Goal: Task Accomplishment & Management: Use online tool/utility

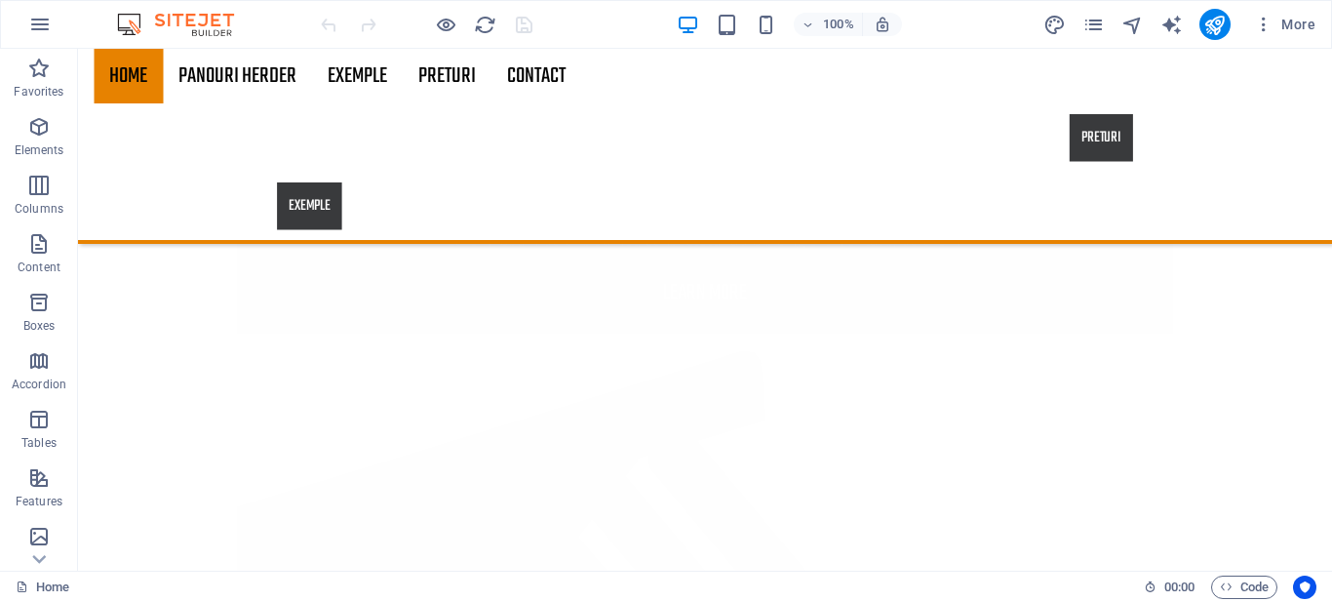
scroll to position [3623, 0]
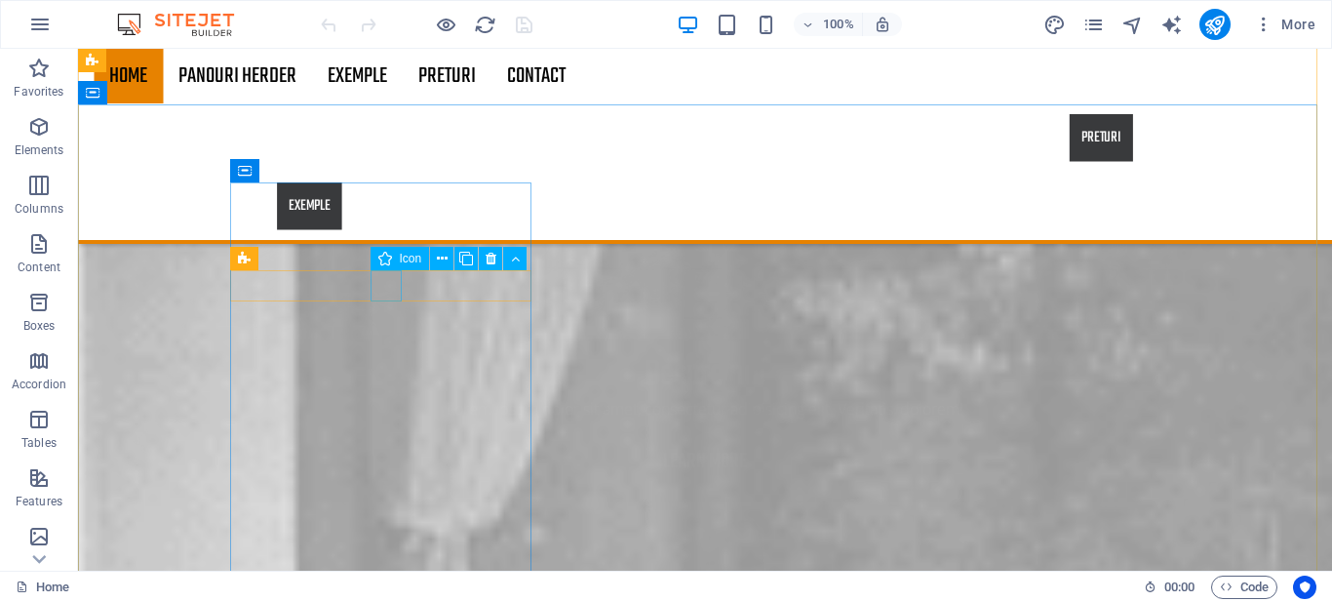
select select "xMidYMid"
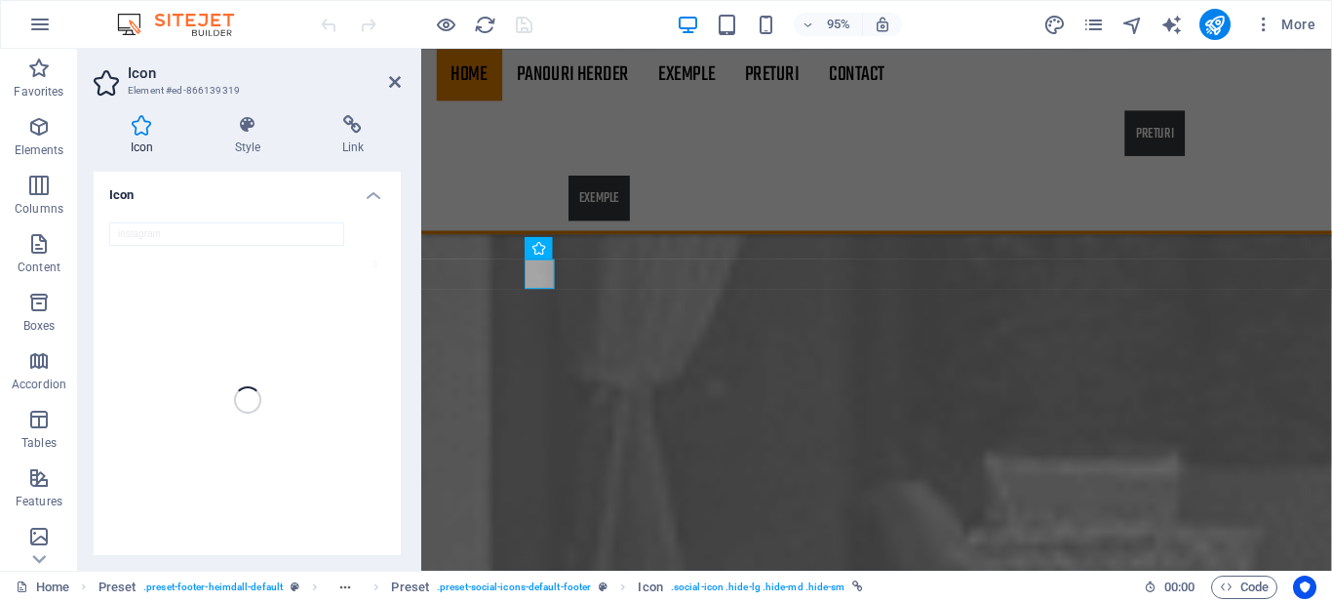
scroll to position [3498, 0]
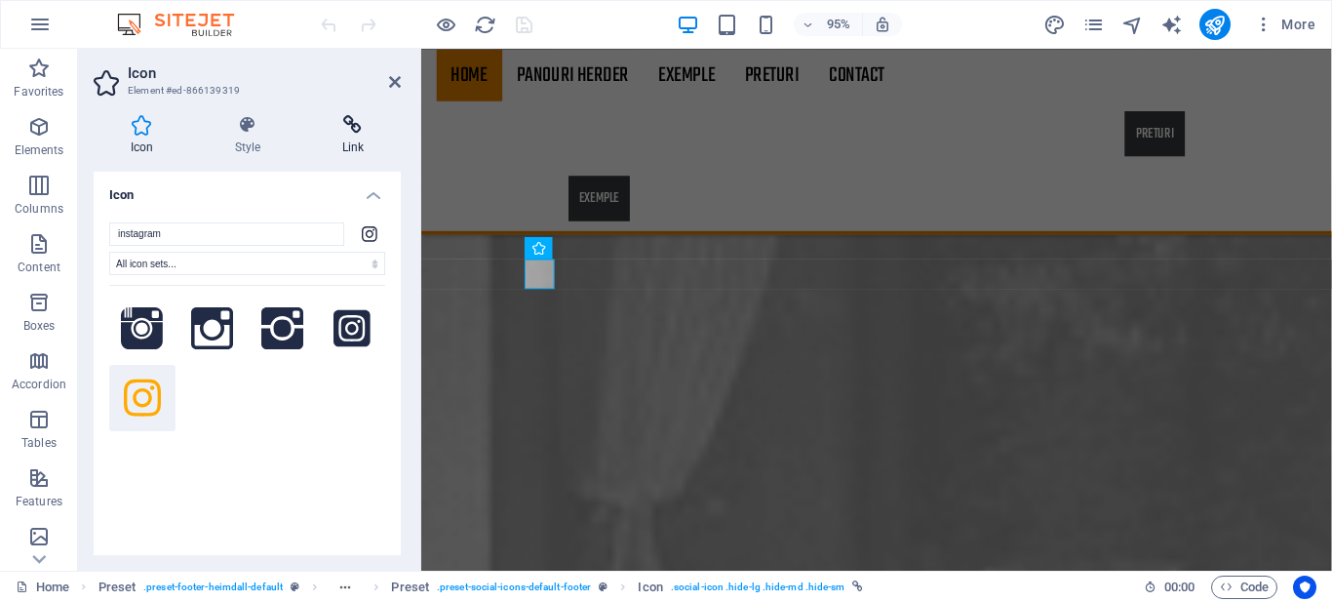
click at [362, 137] on h4 "Link" at bounding box center [353, 135] width 96 height 41
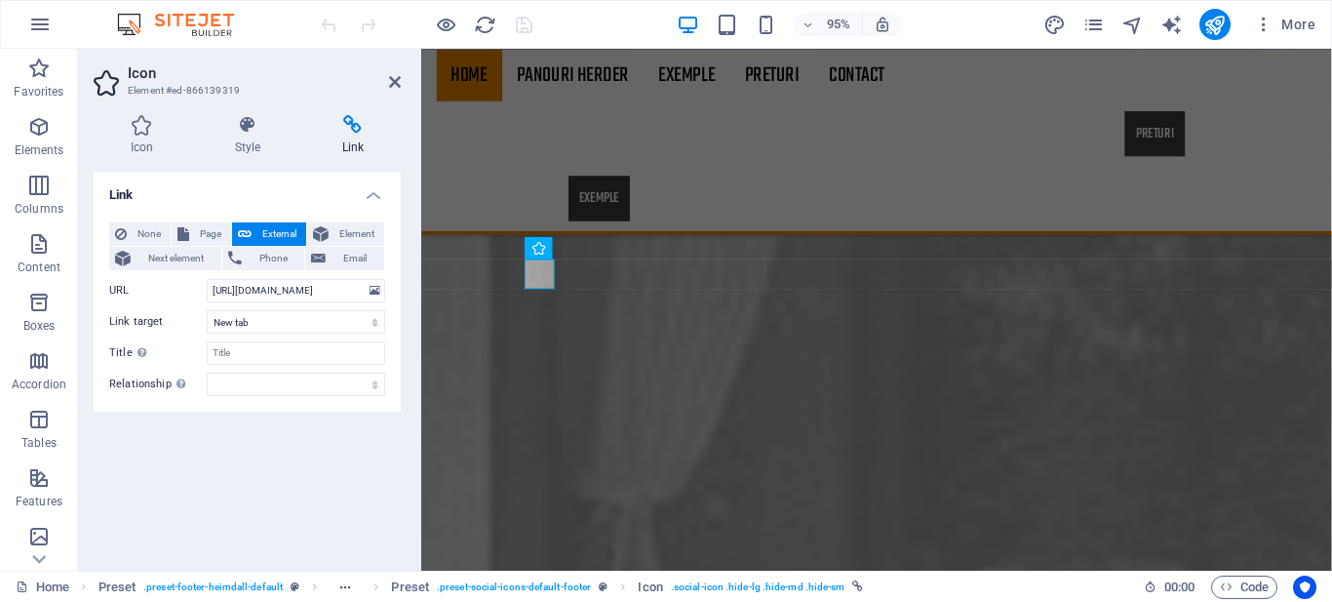
click at [379, 97] on header "Icon Element #ed-866139319" at bounding box center [247, 74] width 307 height 51
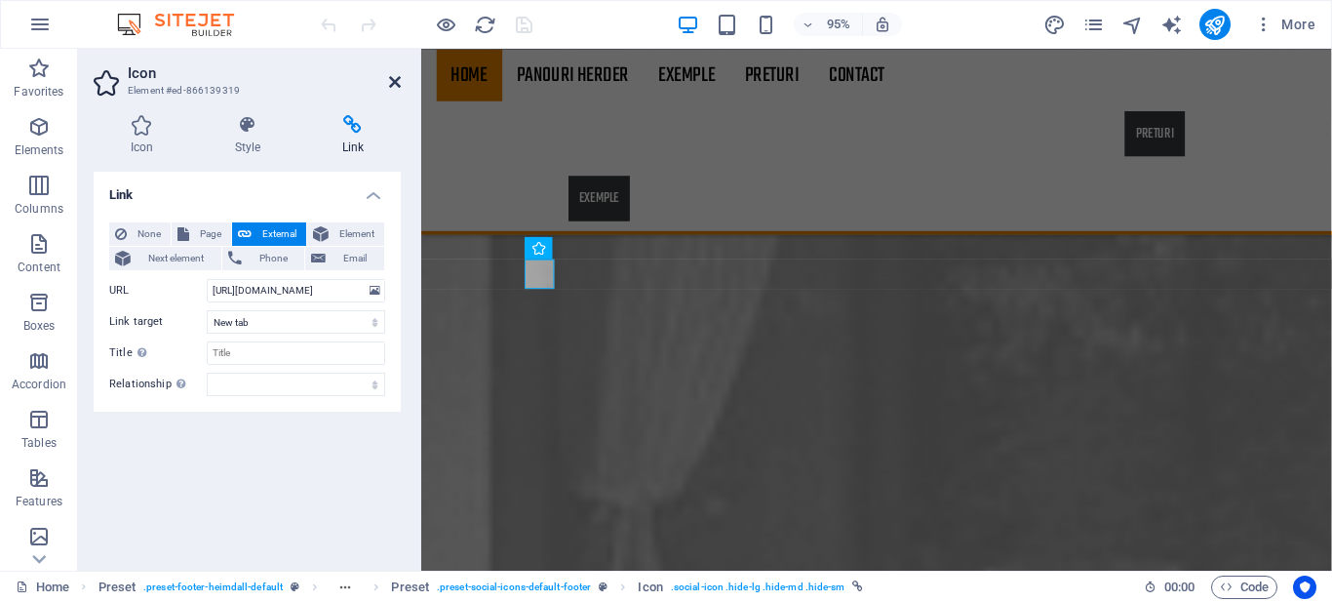
click at [390, 74] on icon at bounding box center [395, 82] width 12 height 16
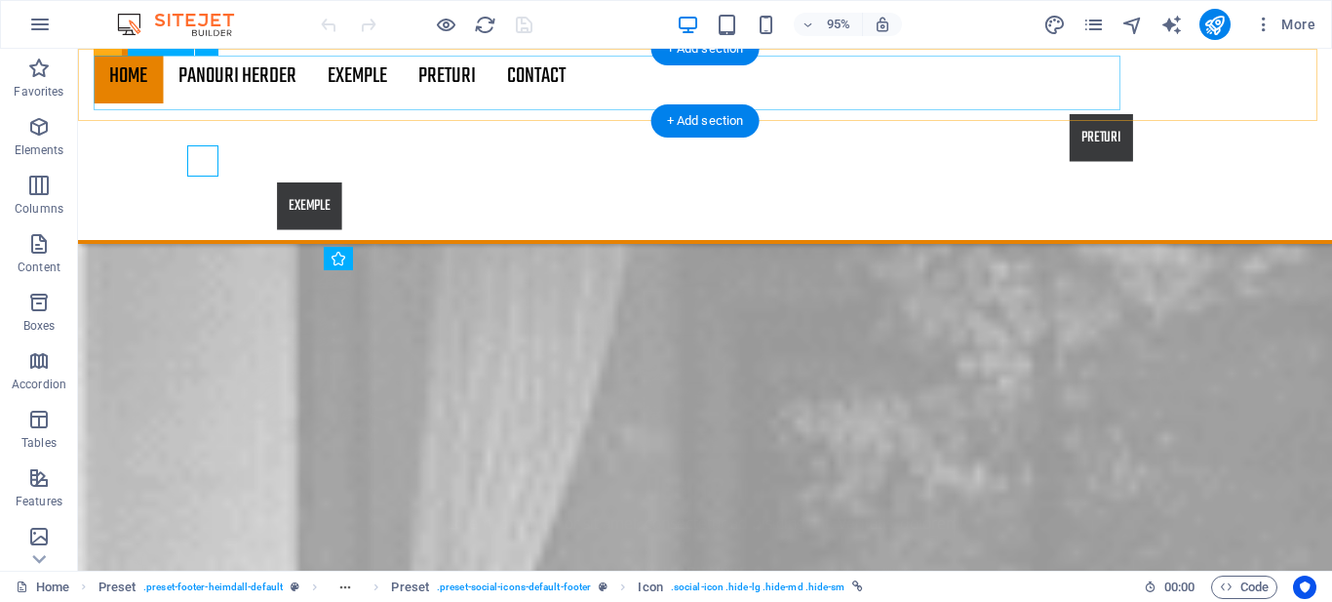
scroll to position [3623, 0]
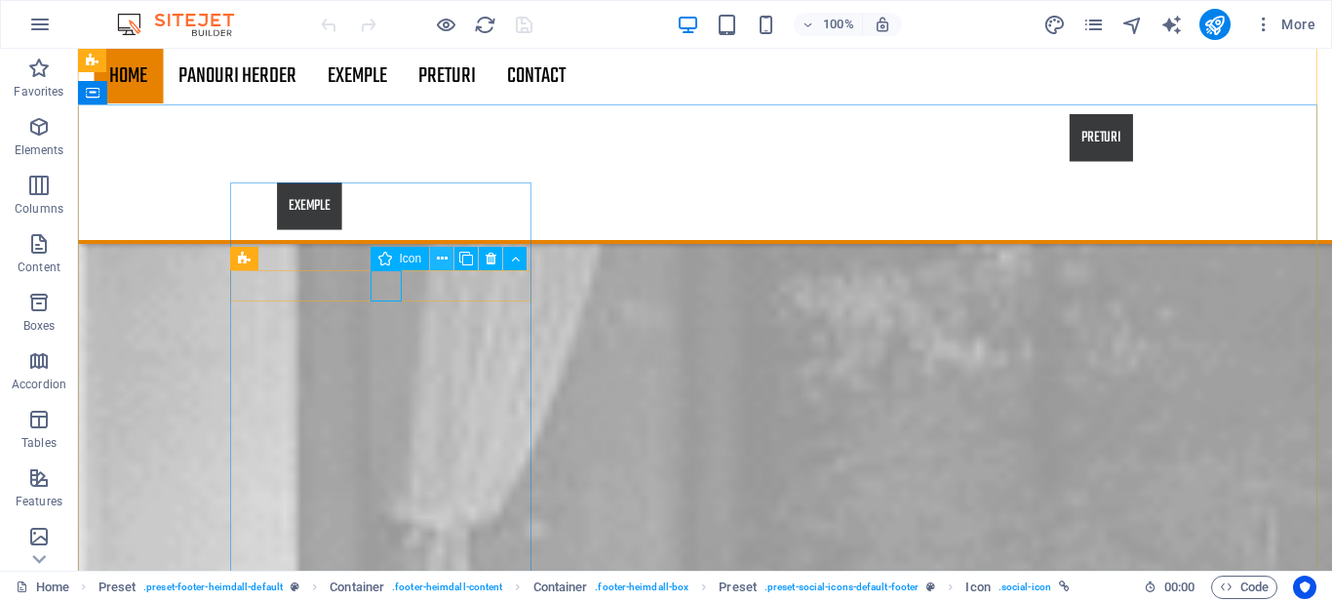
click at [440, 260] on icon at bounding box center [442, 259] width 11 height 20
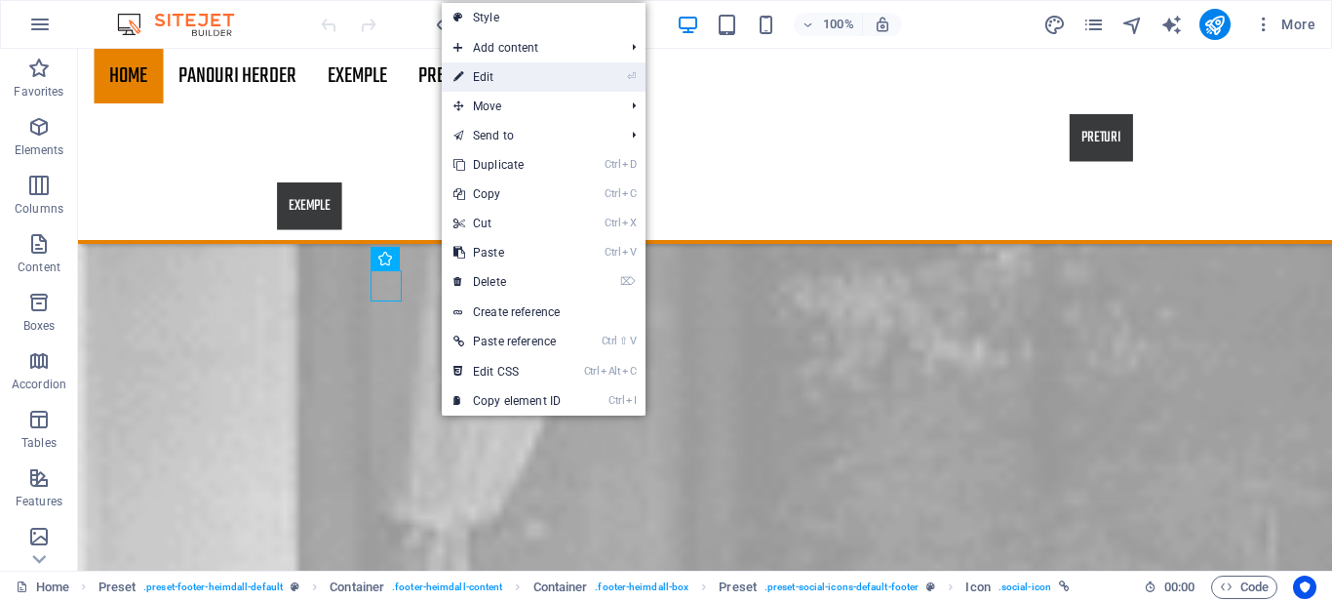
click at [491, 71] on link "⏎ Edit" at bounding box center [507, 76] width 131 height 29
select select "xMidYMid"
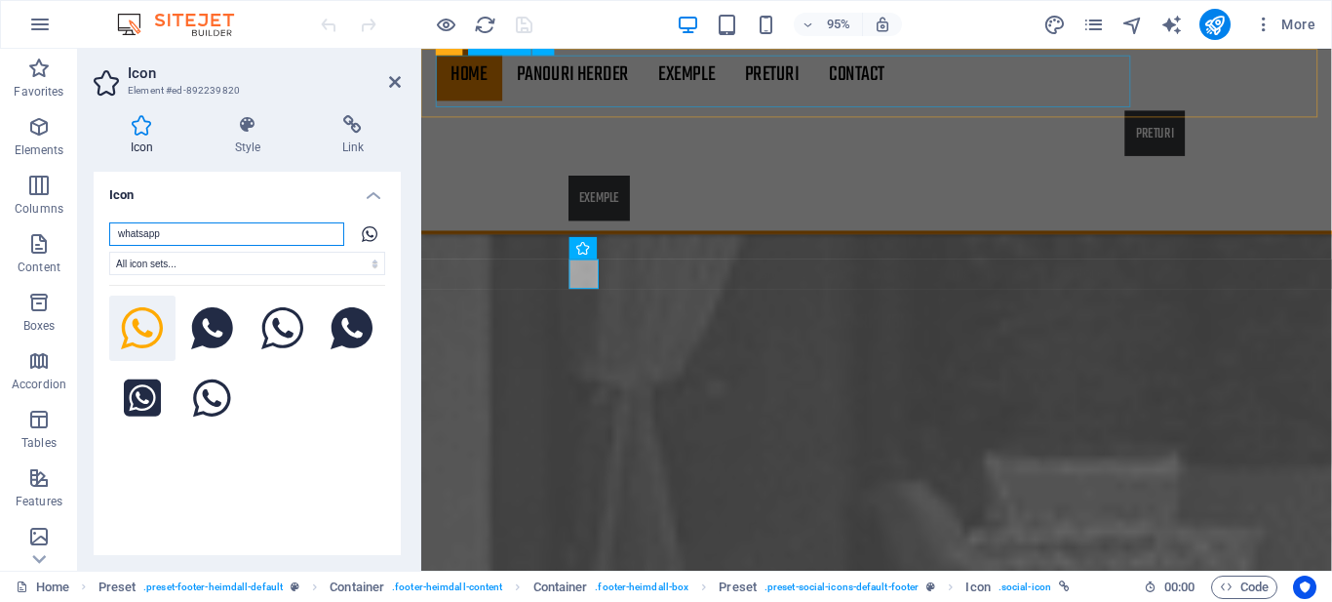
scroll to position [3498, 0]
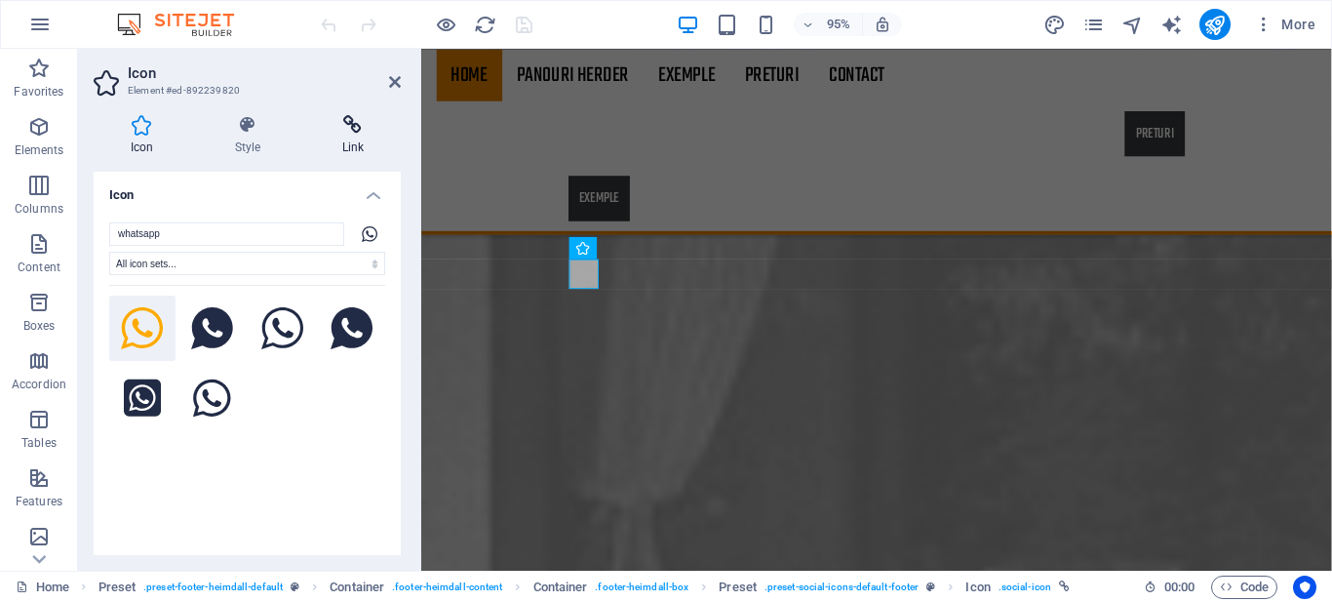
click at [336, 124] on icon at bounding box center [353, 125] width 96 height 20
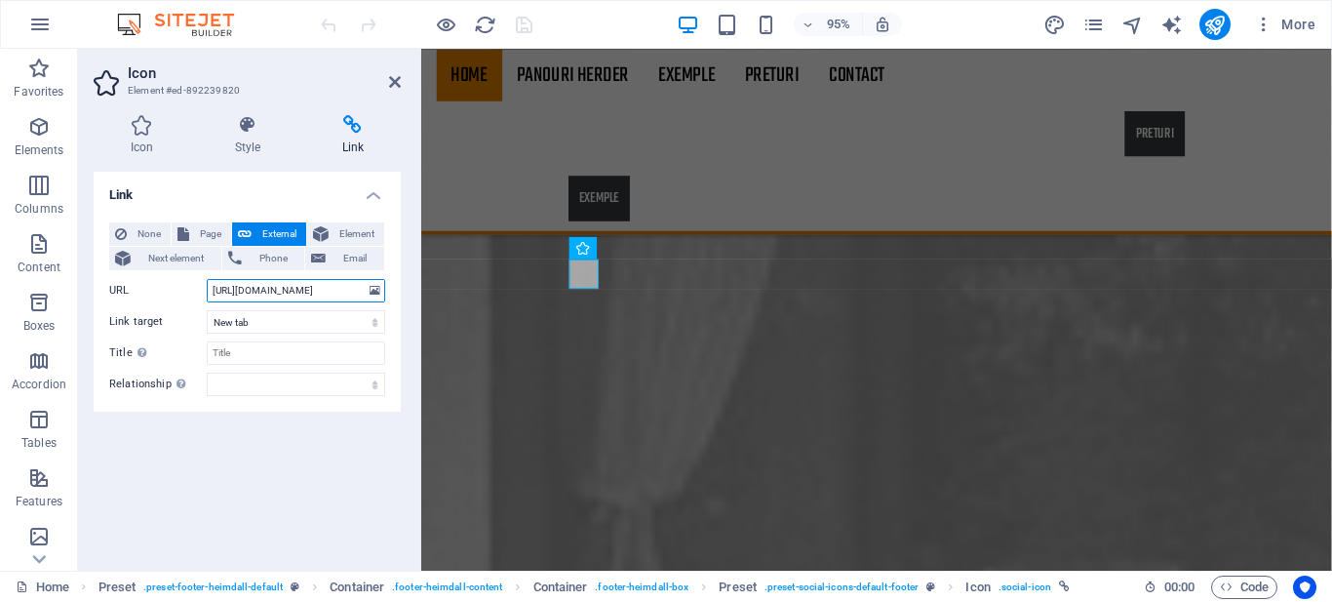
drag, startPoint x: 318, startPoint y: 292, endPoint x: 195, endPoint y: 292, distance: 122.9
click at [195, 292] on div "URL [URL][DOMAIN_NAME]" at bounding box center [247, 290] width 276 height 23
paste input "89ybnx"
type input "[URL][DOMAIN_NAME]"
click at [393, 87] on icon at bounding box center [395, 82] width 12 height 16
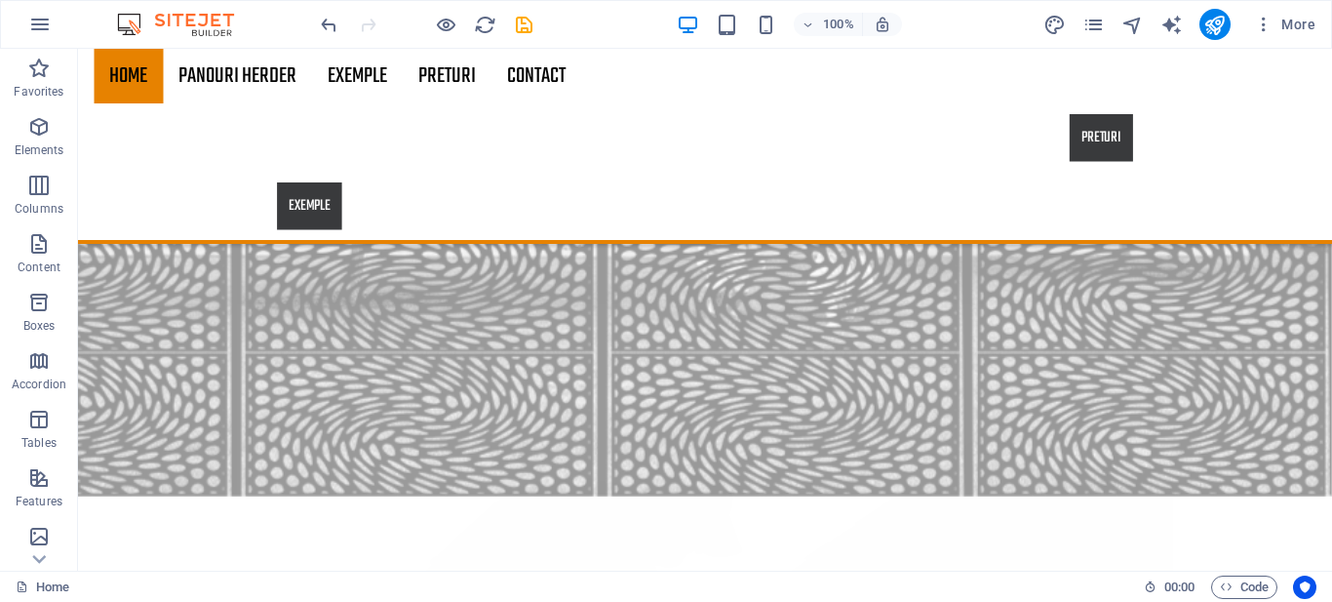
scroll to position [2896, 0]
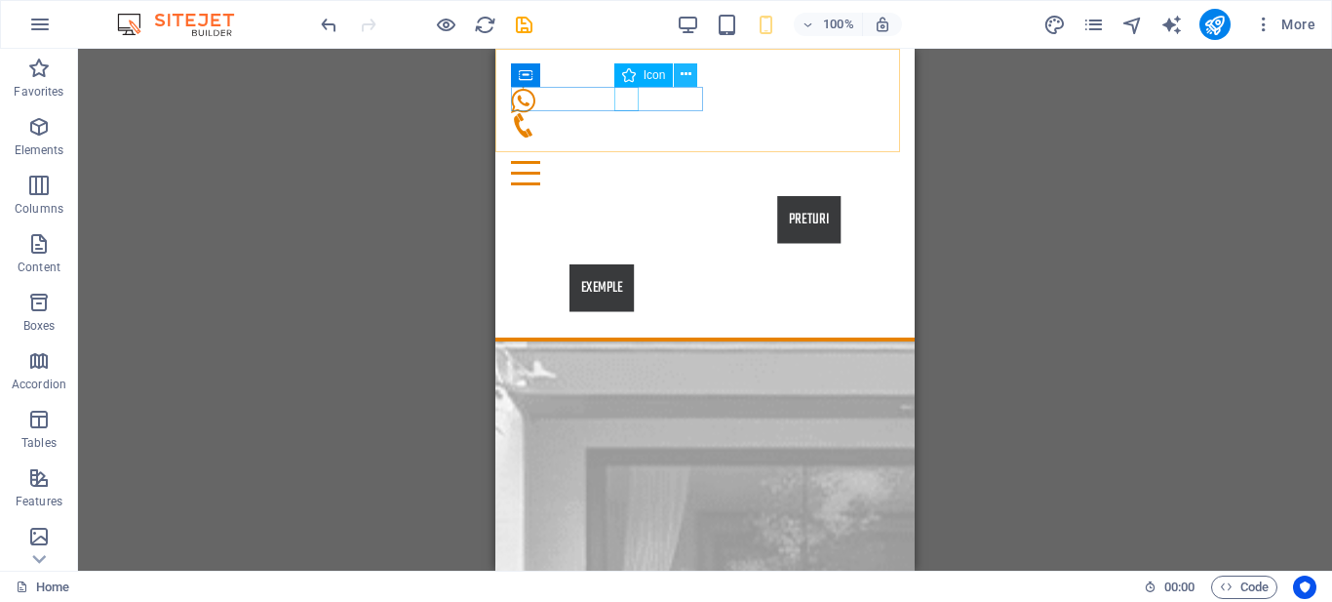
click at [682, 76] on icon at bounding box center [686, 74] width 11 height 20
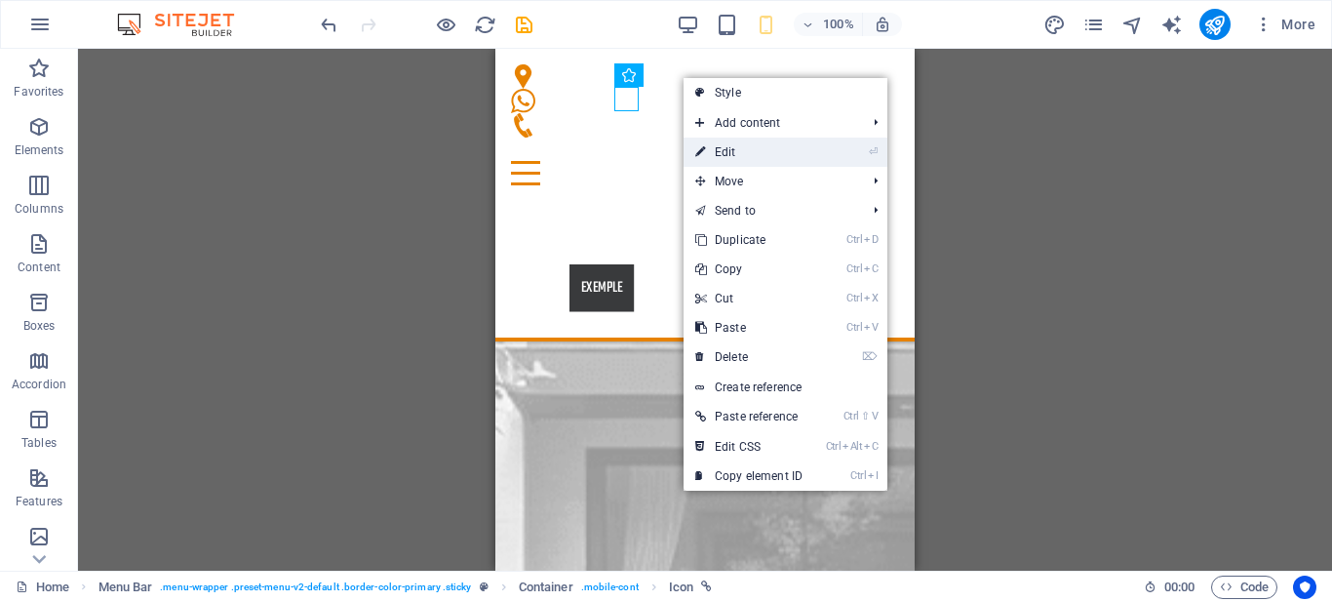
click at [699, 158] on icon at bounding box center [700, 151] width 10 height 29
select select "xMidYMid"
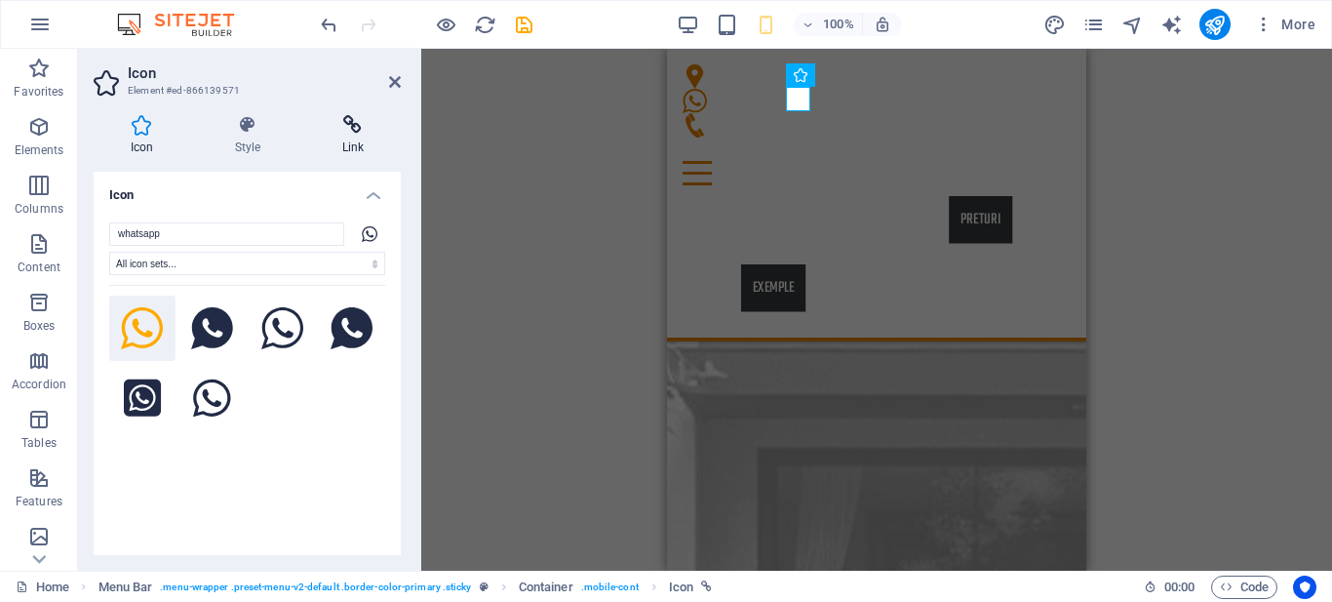
click at [358, 119] on icon at bounding box center [353, 125] width 96 height 20
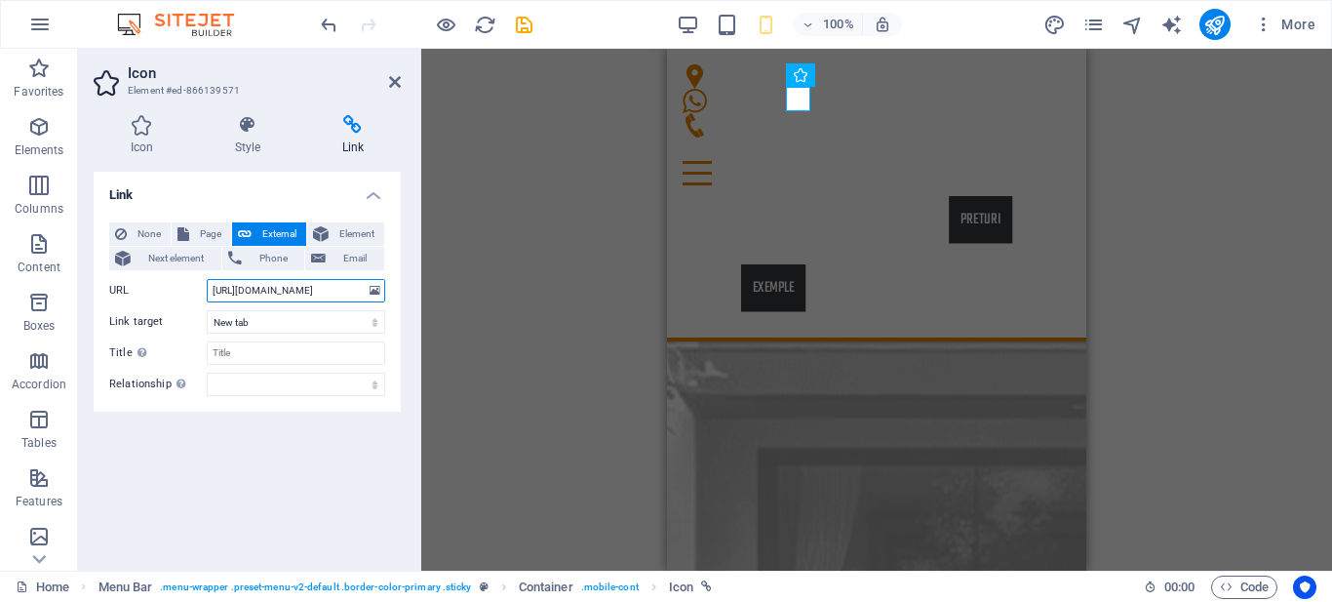
click at [324, 293] on input "[URL][DOMAIN_NAME]" at bounding box center [296, 290] width 178 height 23
paste input "89ybnx"
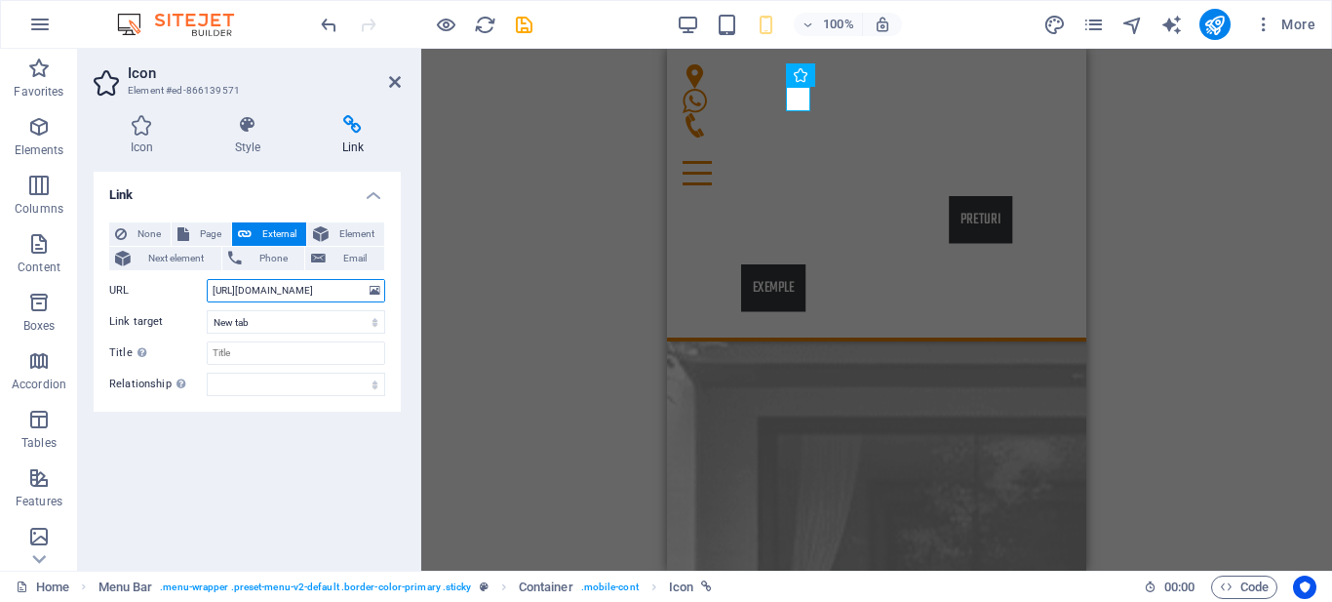
type input "[URL][DOMAIN_NAME]"
click at [402, 77] on aside "Icon Element #ed-866139571 Icon Style Link Icon whatsapp All icon sets... IcoFo…" at bounding box center [249, 310] width 343 height 522
click at [396, 82] on icon at bounding box center [395, 82] width 12 height 16
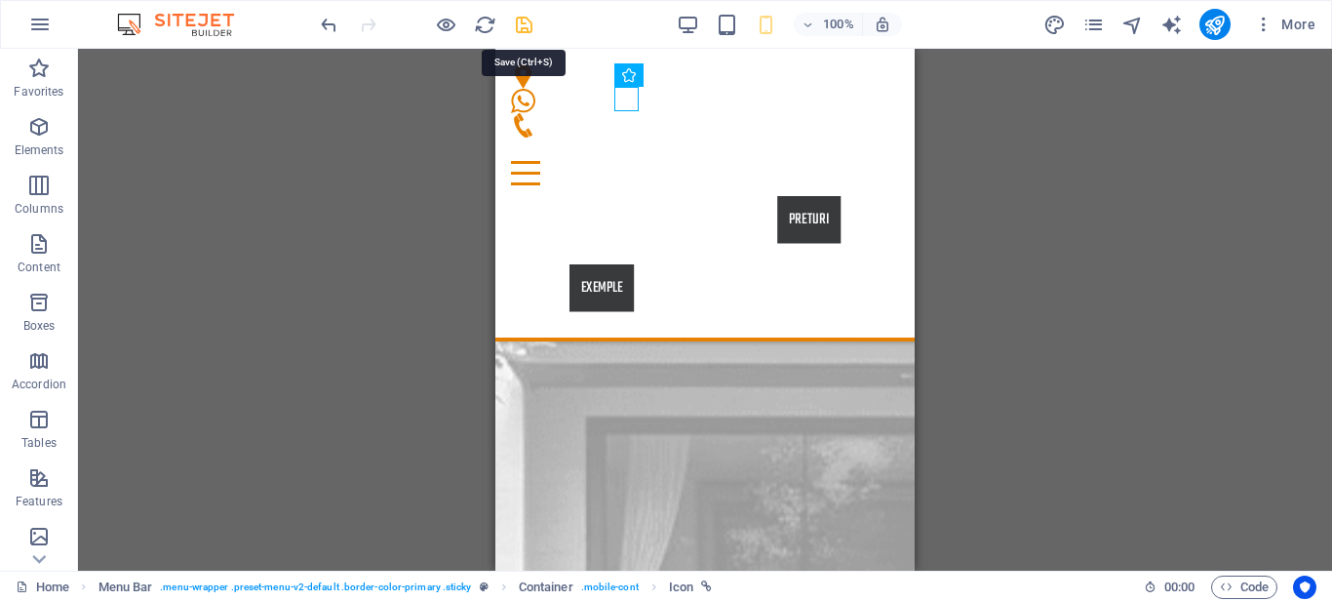
click at [528, 30] on icon "save" at bounding box center [524, 25] width 22 height 22
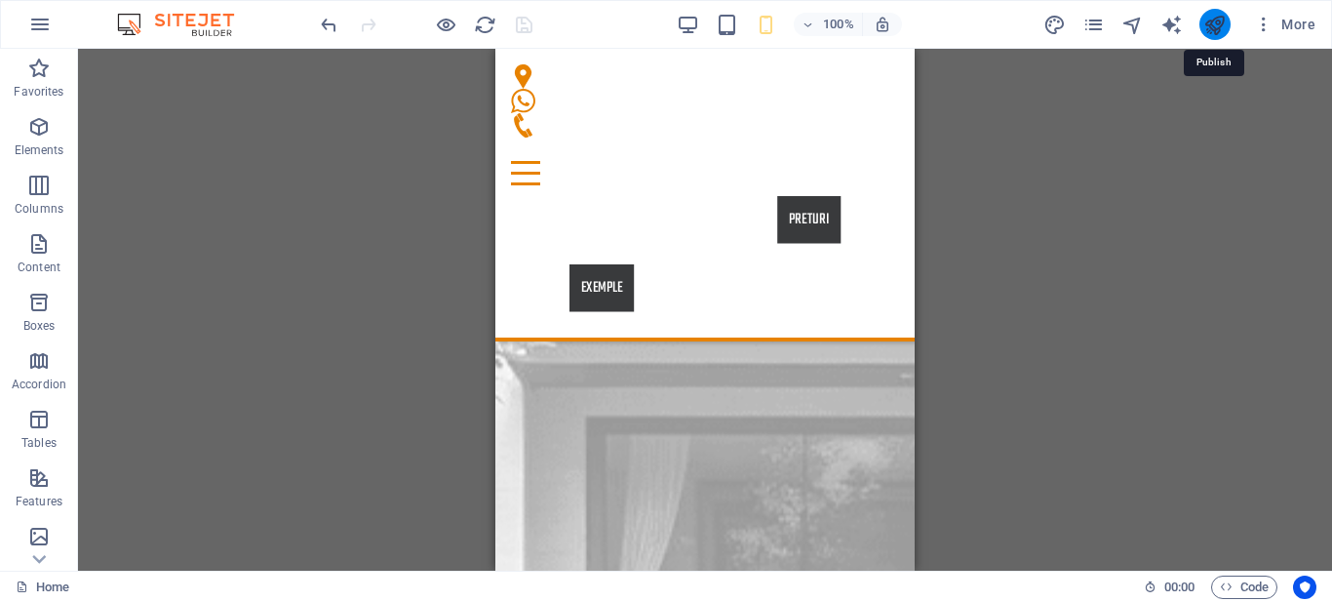
click at [1217, 26] on icon "publish" at bounding box center [1214, 25] width 22 height 22
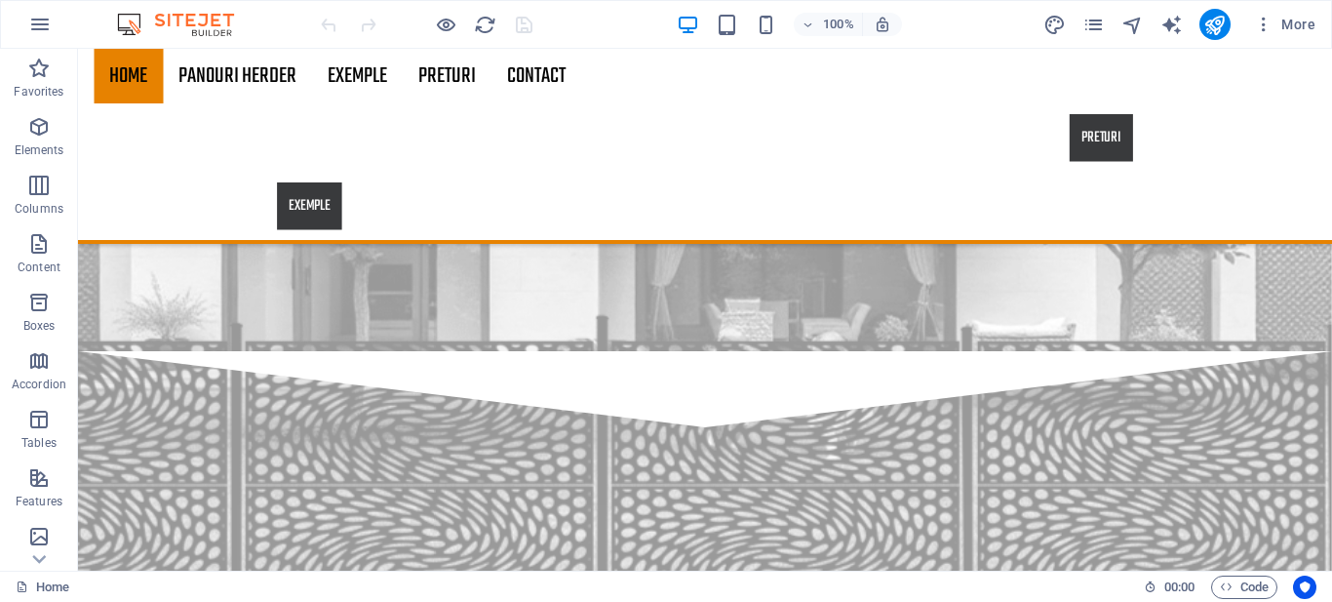
scroll to position [2759, 0]
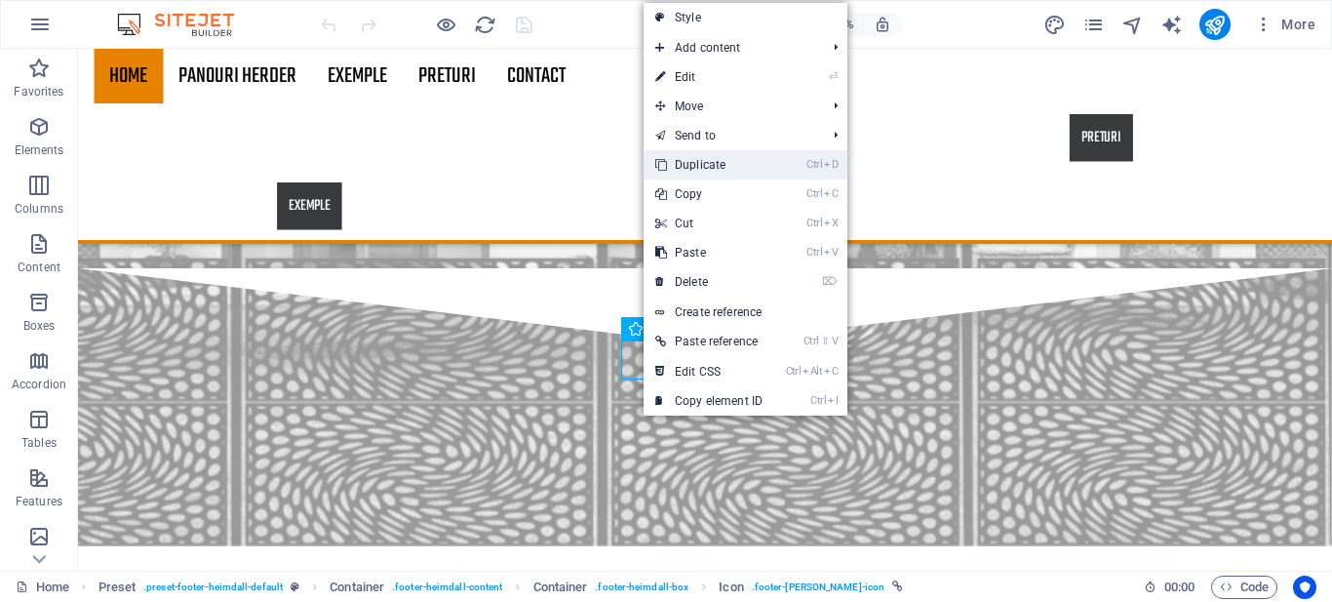
click at [721, 167] on link "Ctrl D Duplicate" at bounding box center [709, 164] width 131 height 29
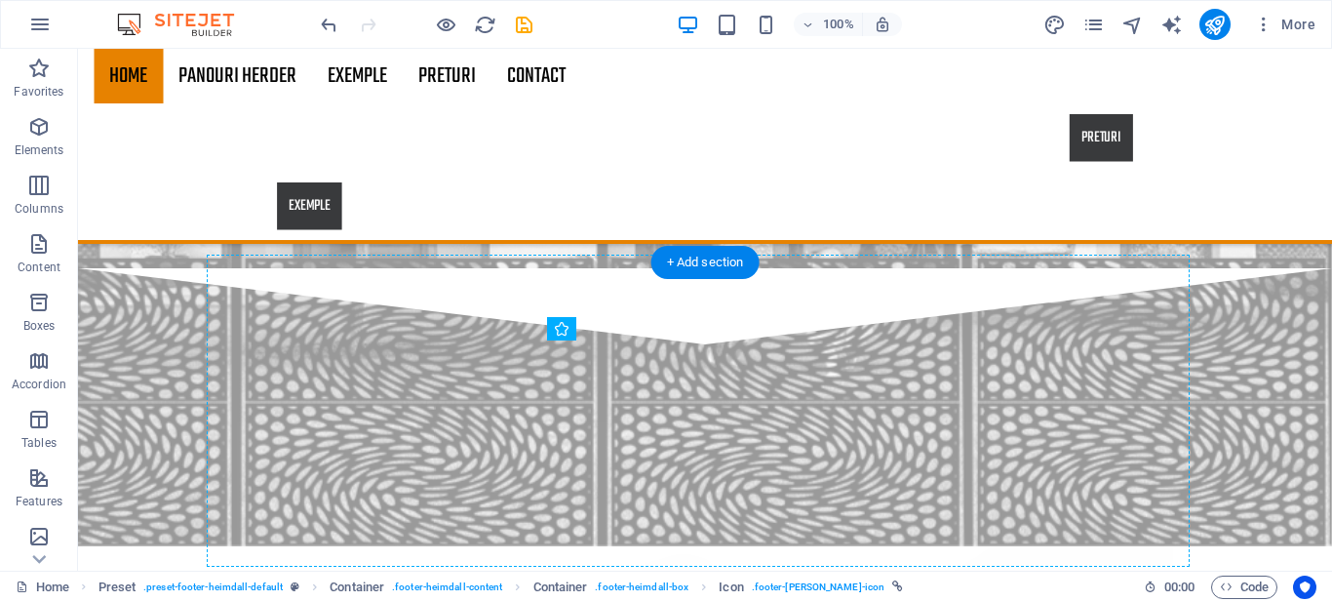
drag, startPoint x: 600, startPoint y: 364, endPoint x: 754, endPoint y: 445, distance: 174.0
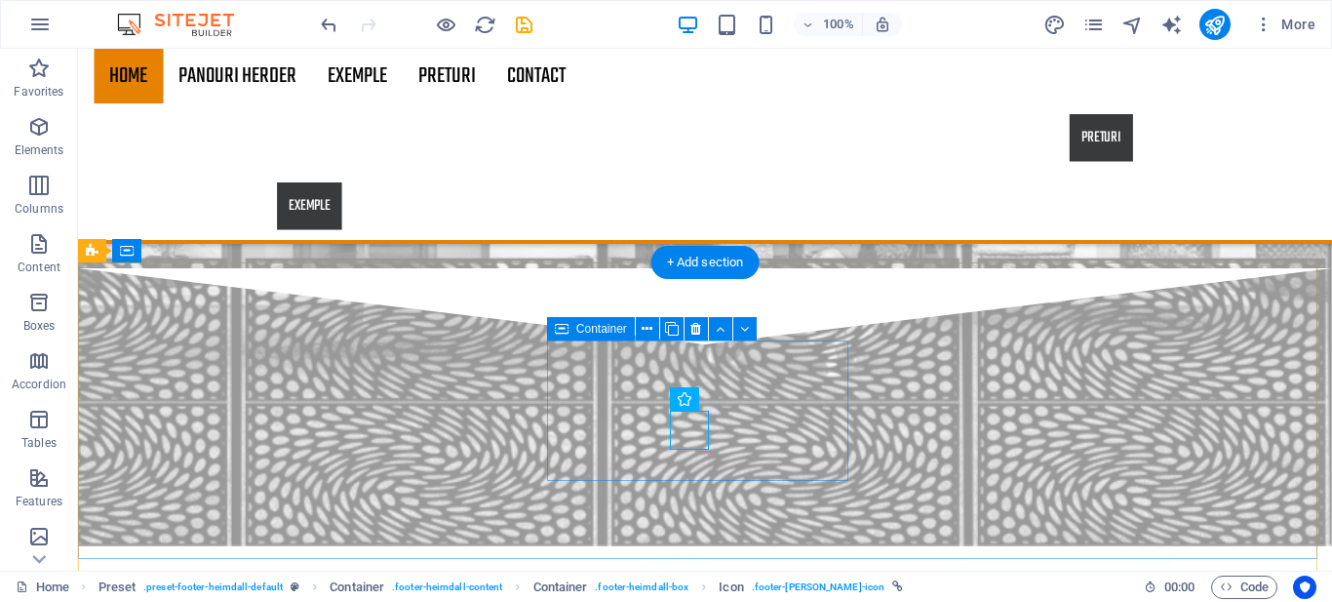
drag, startPoint x: 682, startPoint y: 426, endPoint x: 602, endPoint y: 425, distance: 80.0
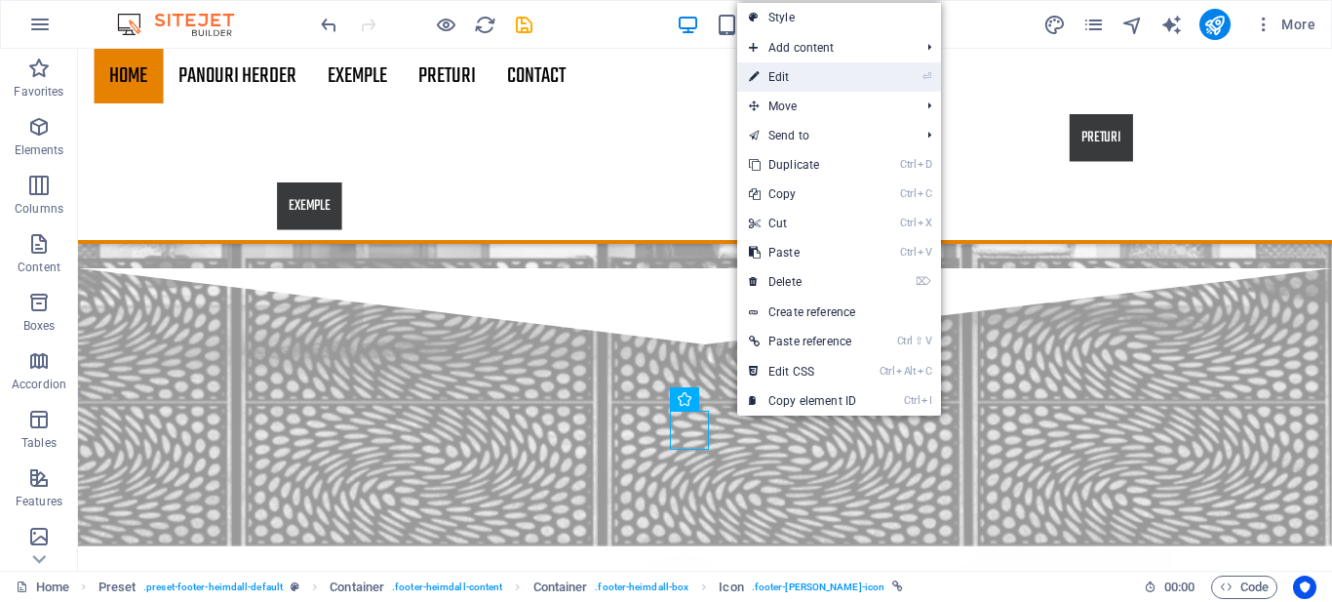
click at [823, 84] on link "⏎ Edit" at bounding box center [802, 76] width 131 height 29
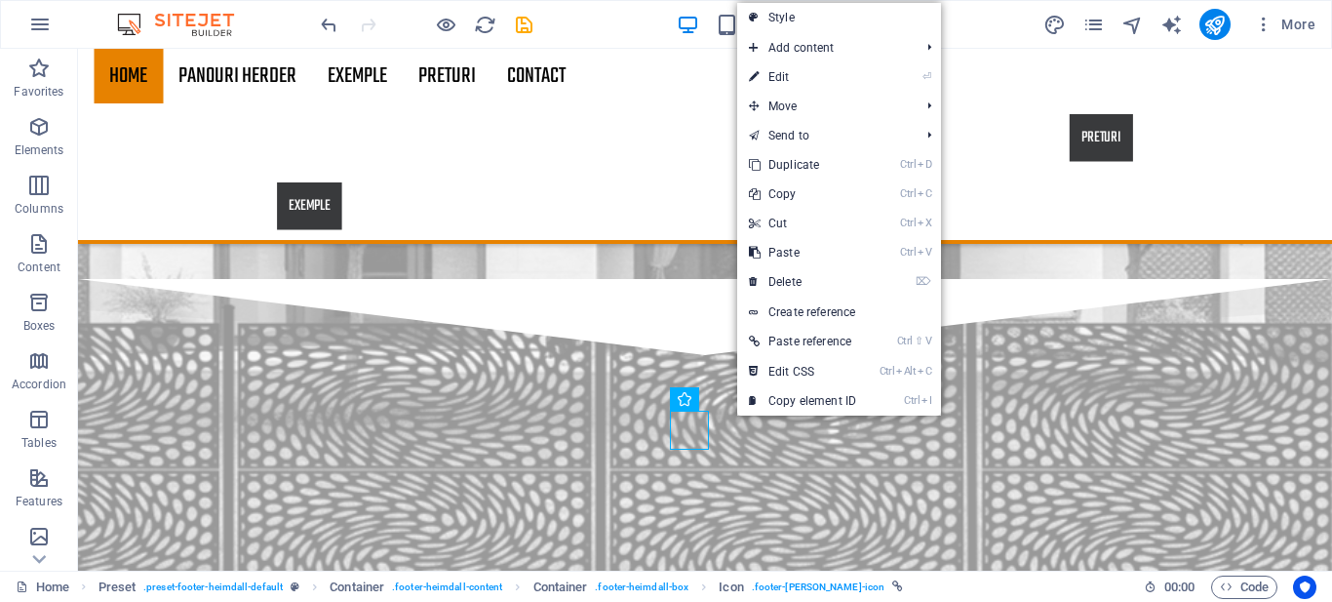
select select "xMidYMid"
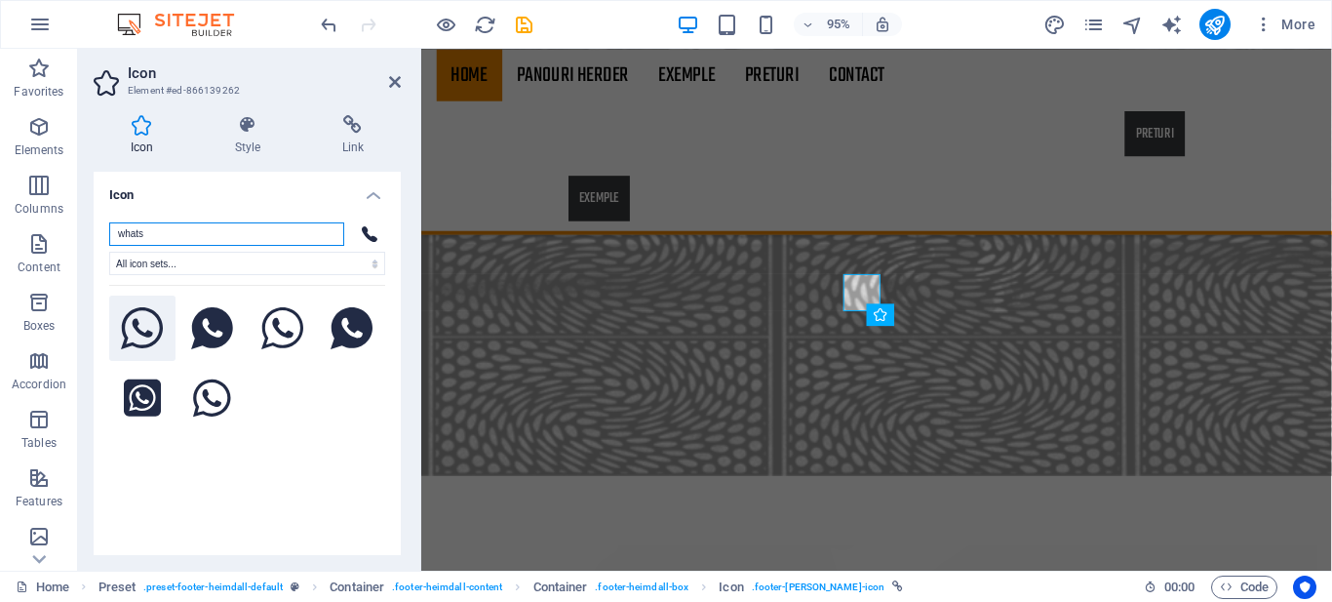
type input "whats"
click at [125, 337] on icon at bounding box center [142, 328] width 43 height 43
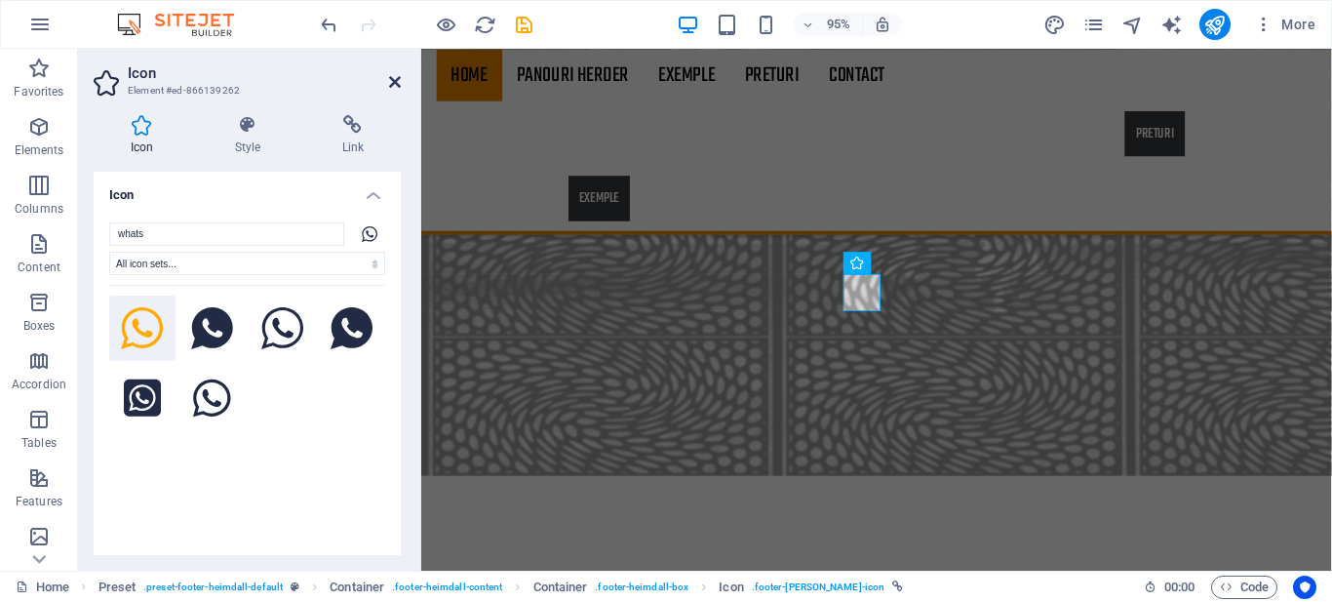
click at [390, 79] on icon at bounding box center [395, 82] width 12 height 16
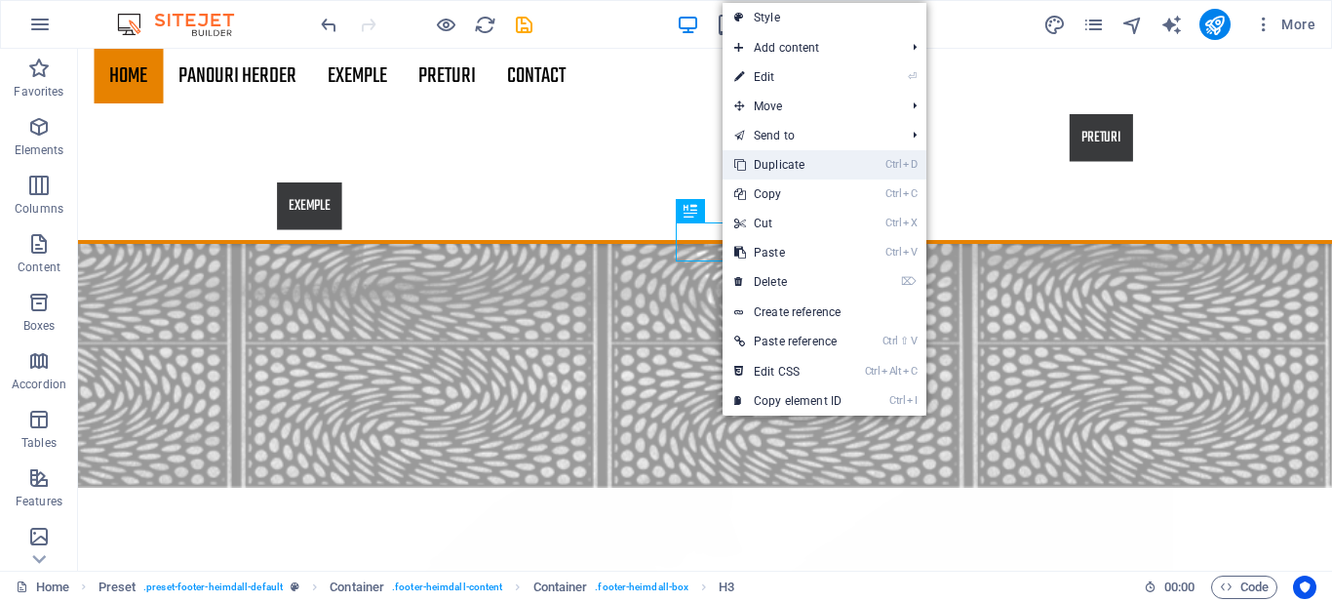
click at [799, 155] on link "Ctrl D Duplicate" at bounding box center [787, 164] width 131 height 29
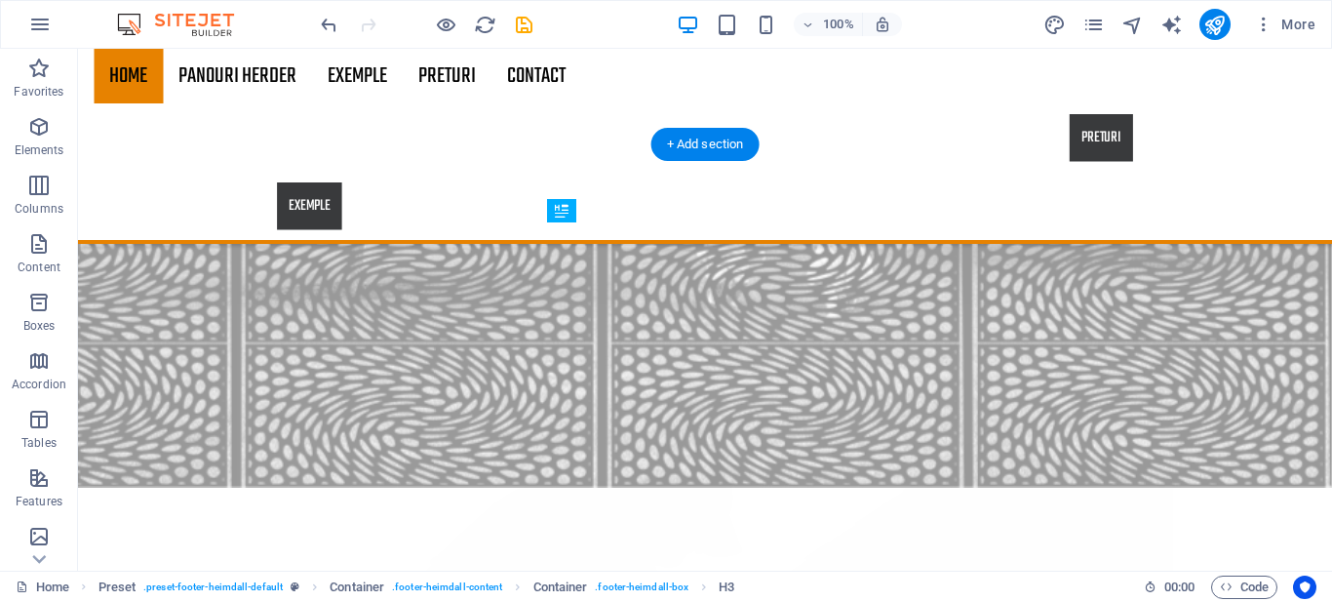
drag, startPoint x: 773, startPoint y: 239, endPoint x: 733, endPoint y: 301, distance: 74.1
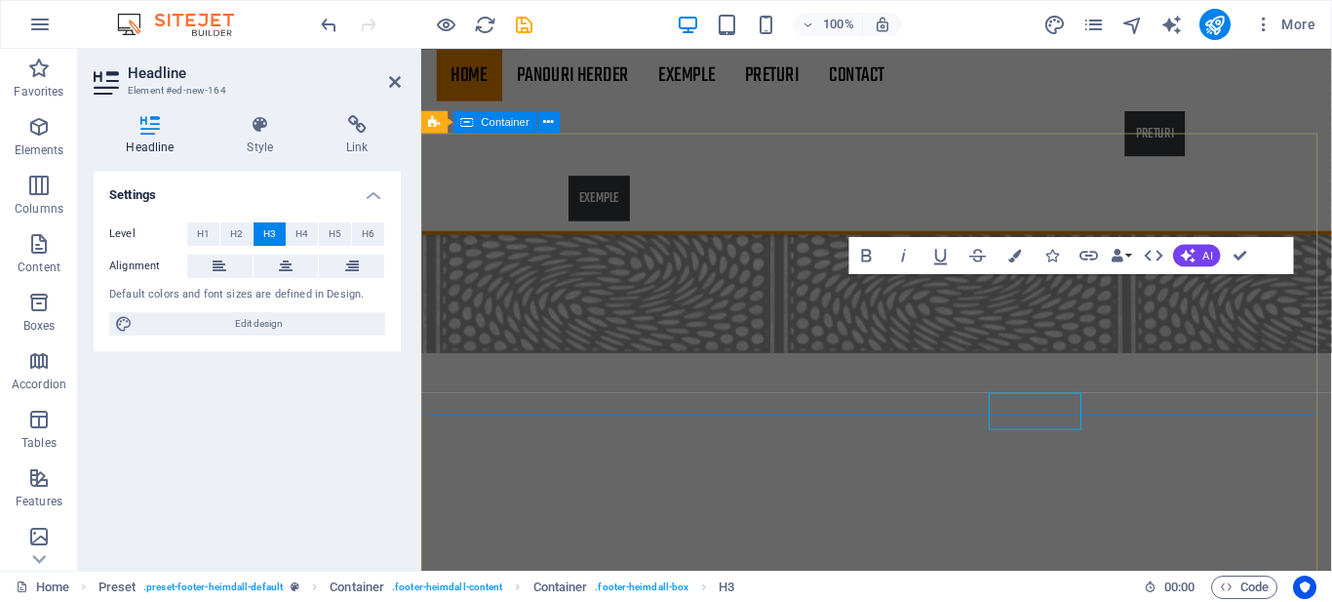
scroll to position [2759, 0]
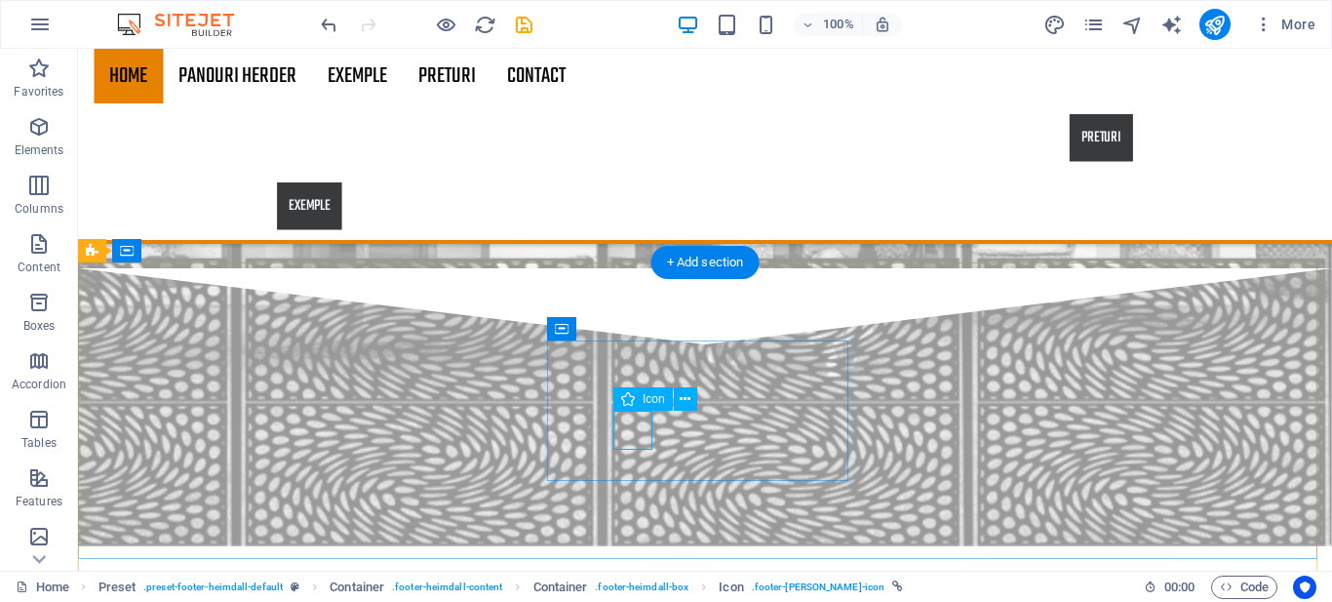
select select "xMidYMid"
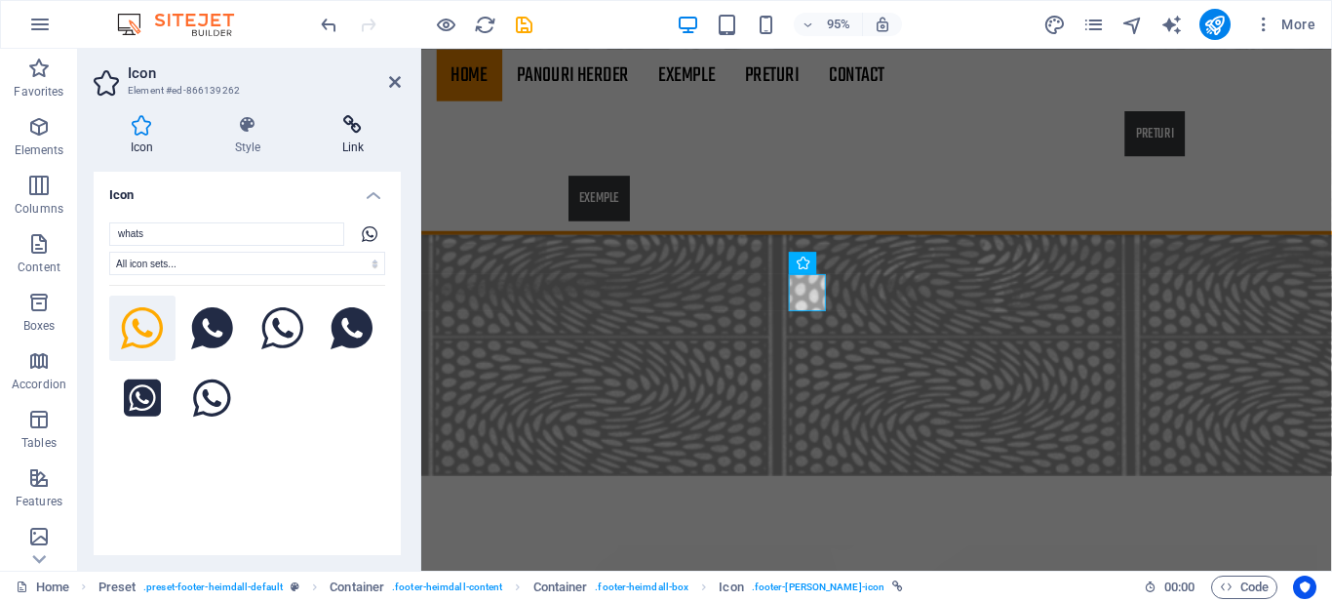
click at [350, 129] on icon at bounding box center [353, 125] width 96 height 20
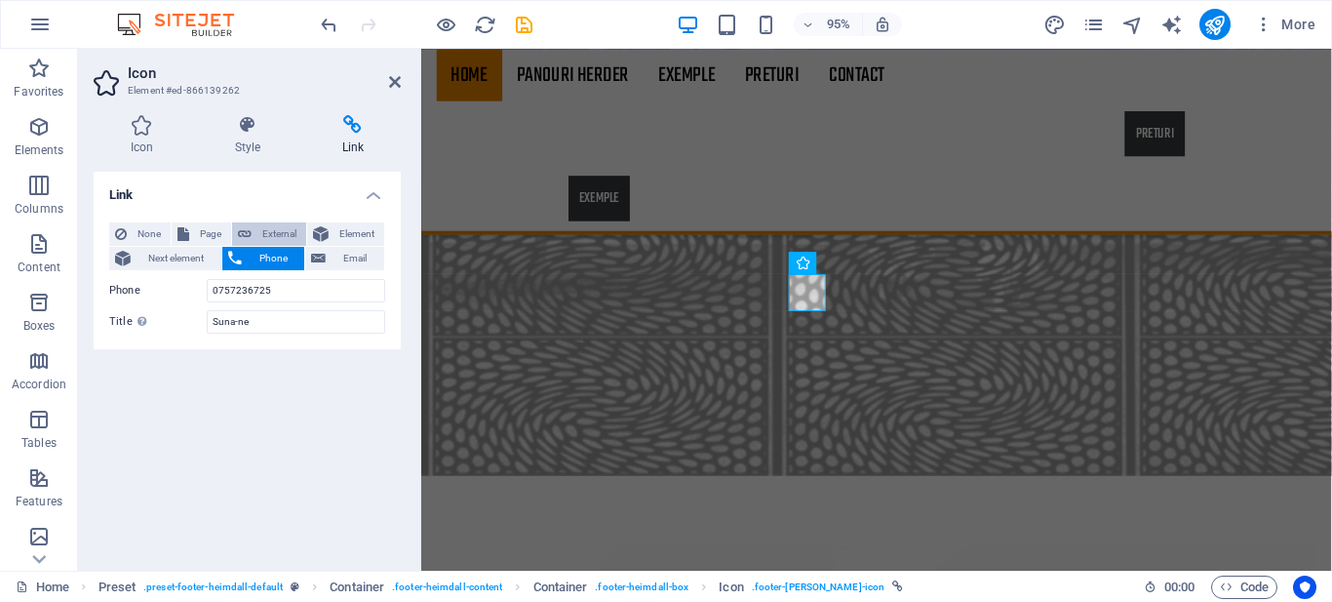
click at [273, 230] on span "External" at bounding box center [278, 233] width 43 height 23
select select "blank"
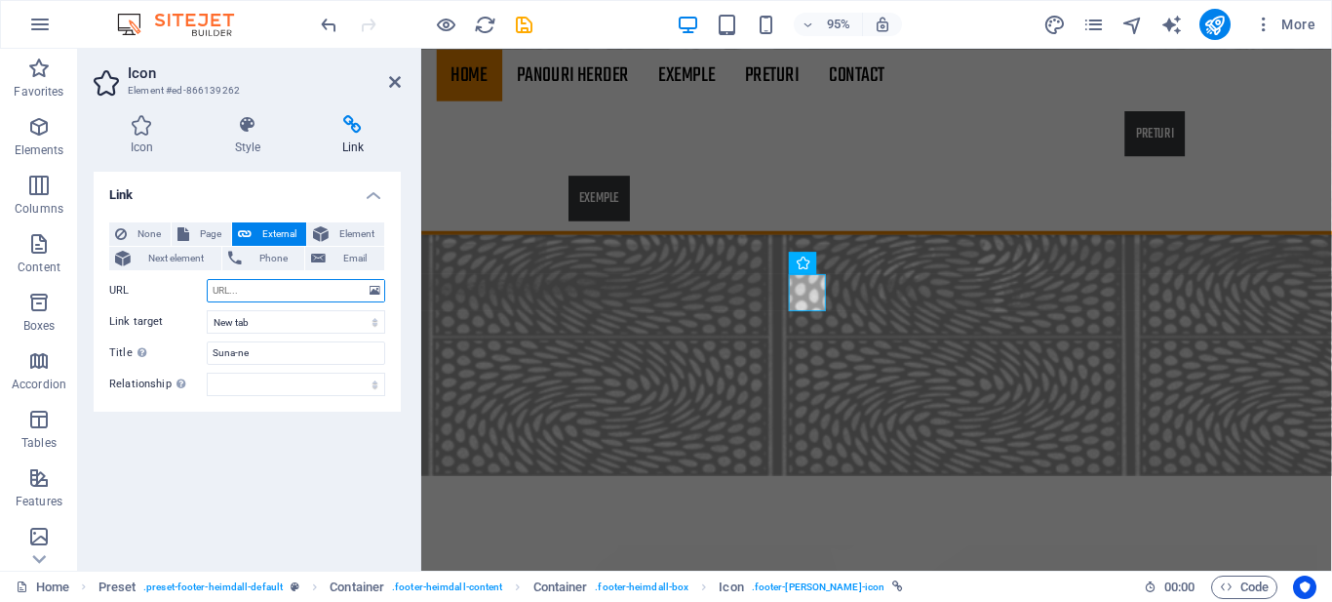
paste input "[URL][DOMAIN_NAME]"
type input "[URL][DOMAIN_NAME]"
click at [397, 80] on icon at bounding box center [395, 82] width 12 height 16
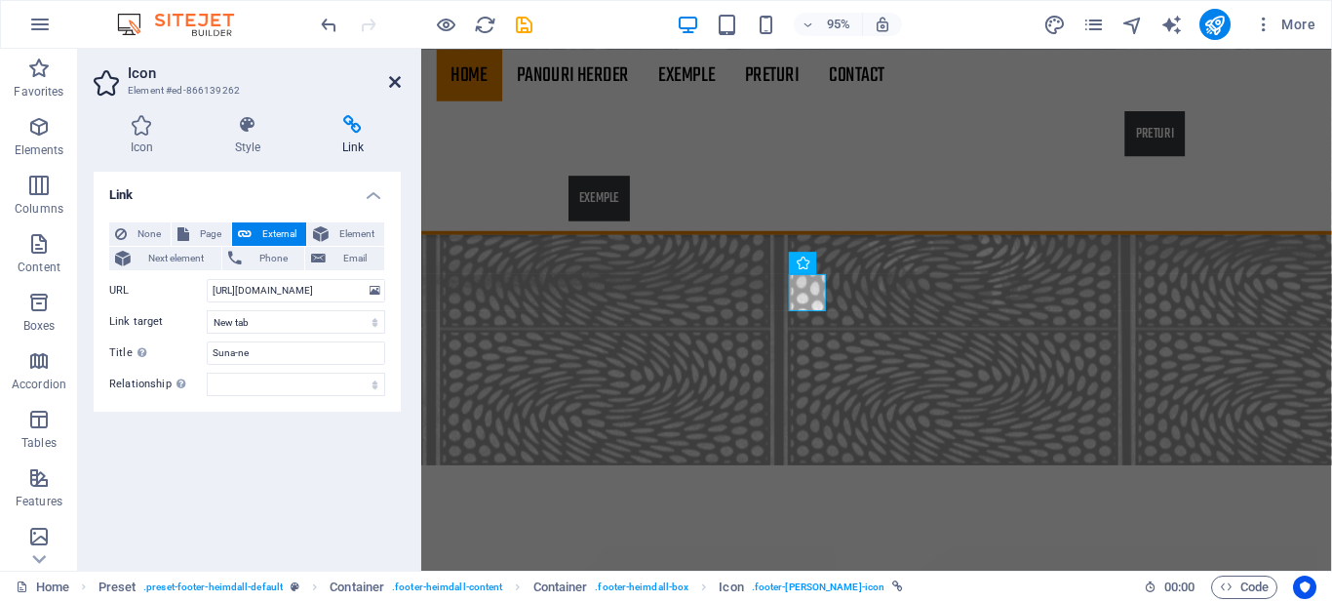
scroll to position [2877, 0]
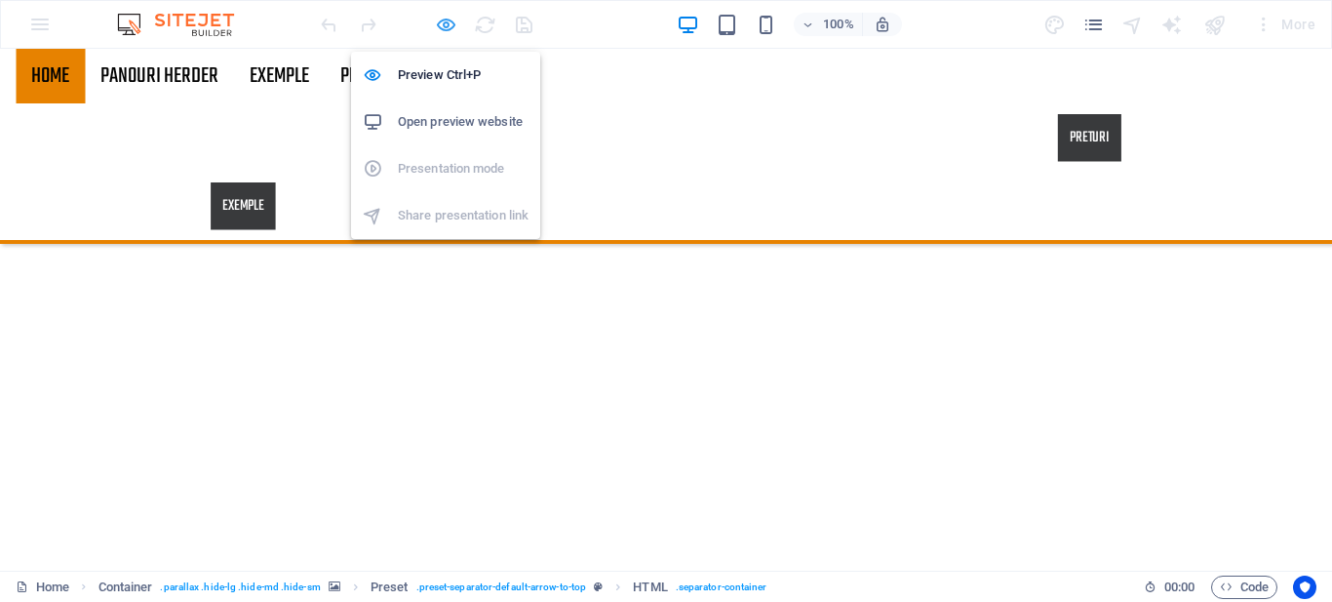
scroll to position [2140, 0]
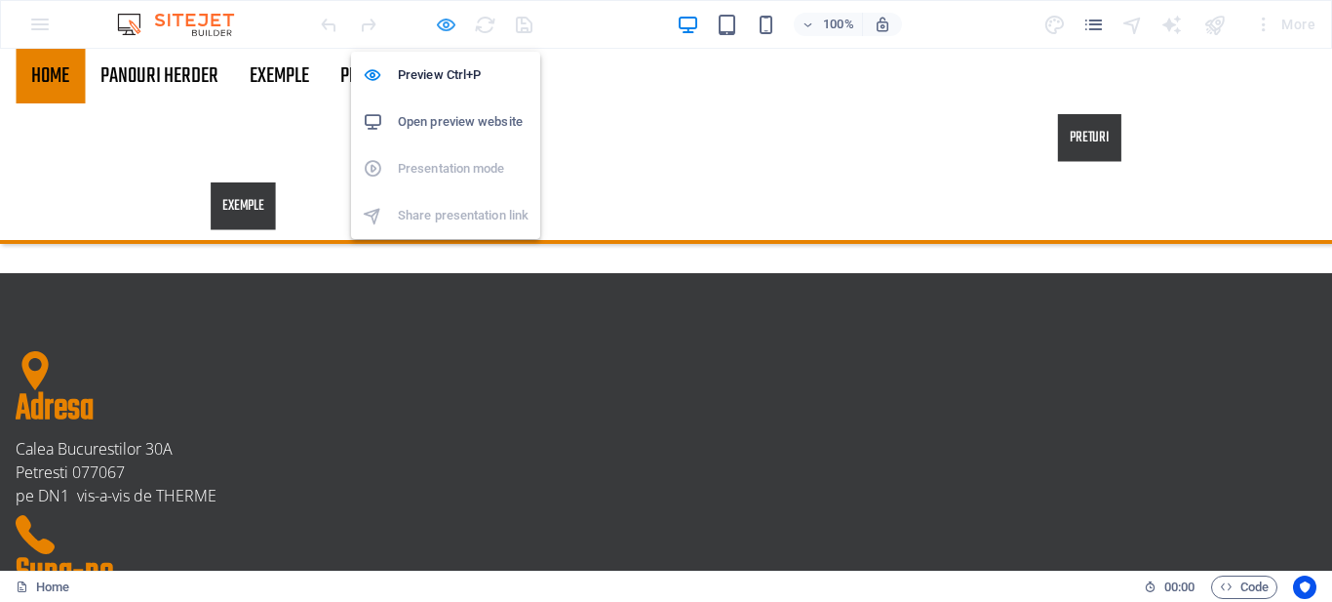
click at [454, 505] on icon "button" at bounding box center [484, 524] width 936 height 39
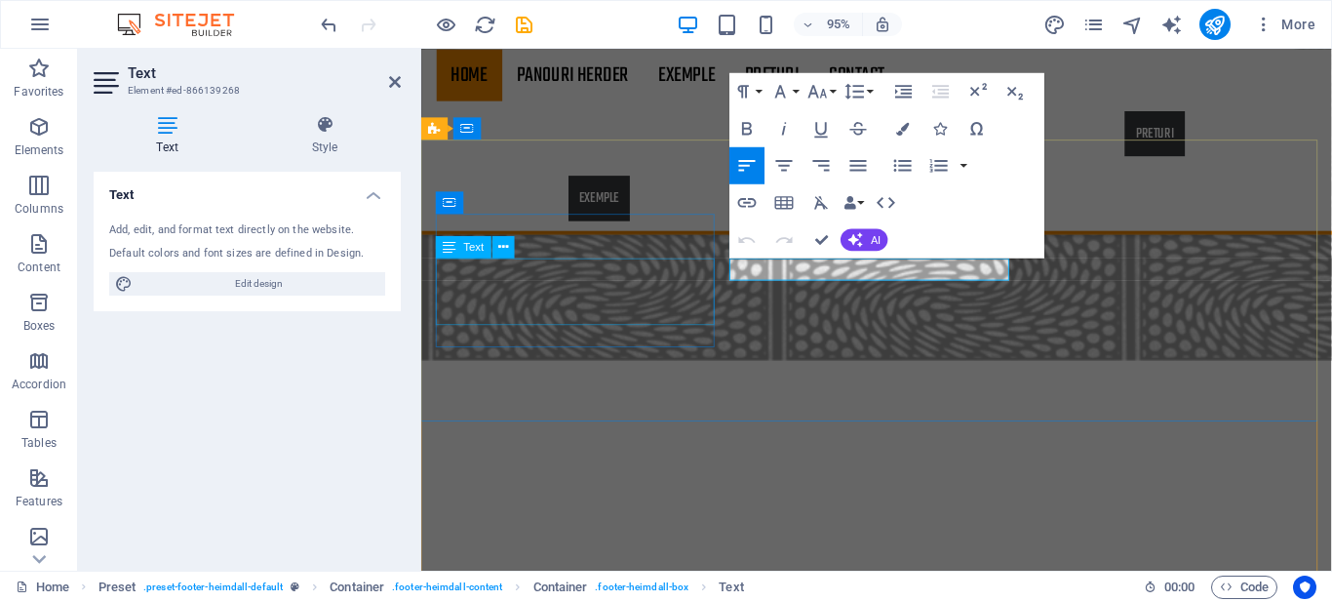
scroll to position [2752, 0]
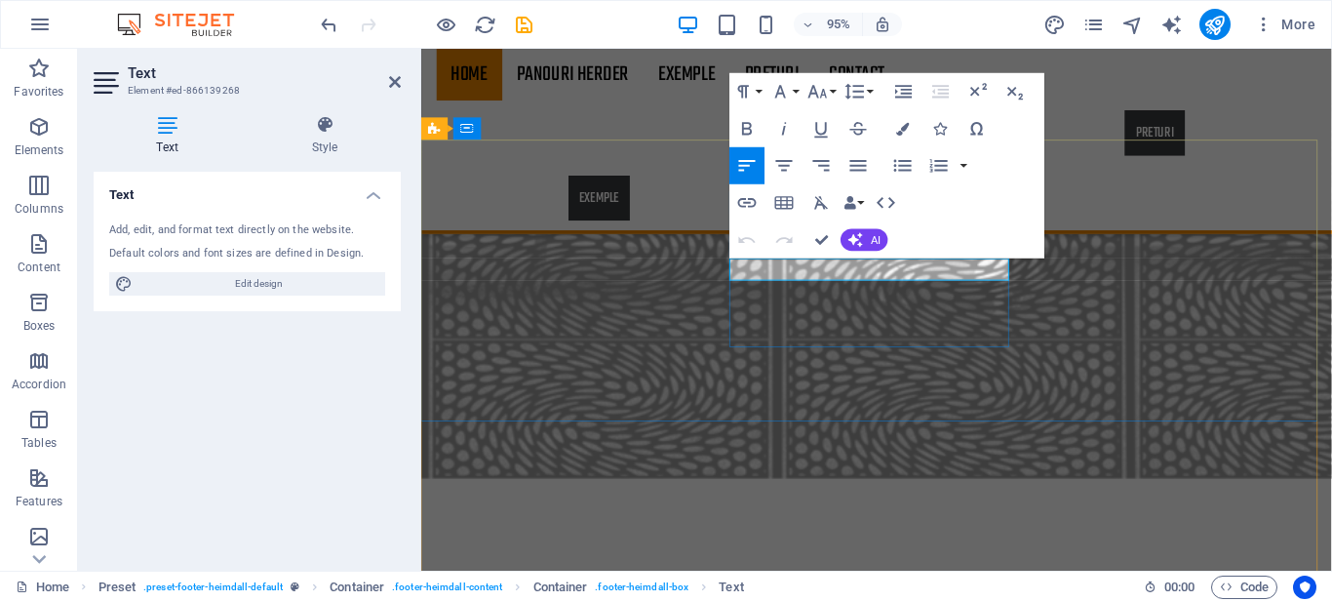
click at [395, 84] on icon at bounding box center [395, 82] width 12 height 16
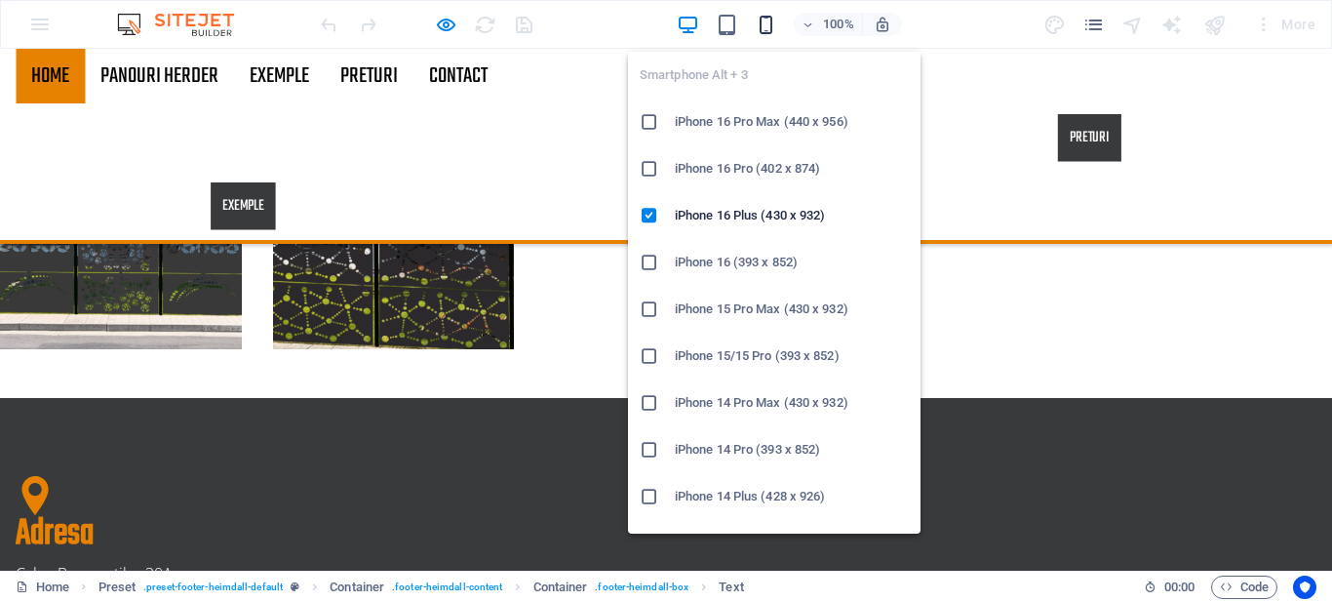
click at [767, 29] on icon "button" at bounding box center [766, 25] width 22 height 22
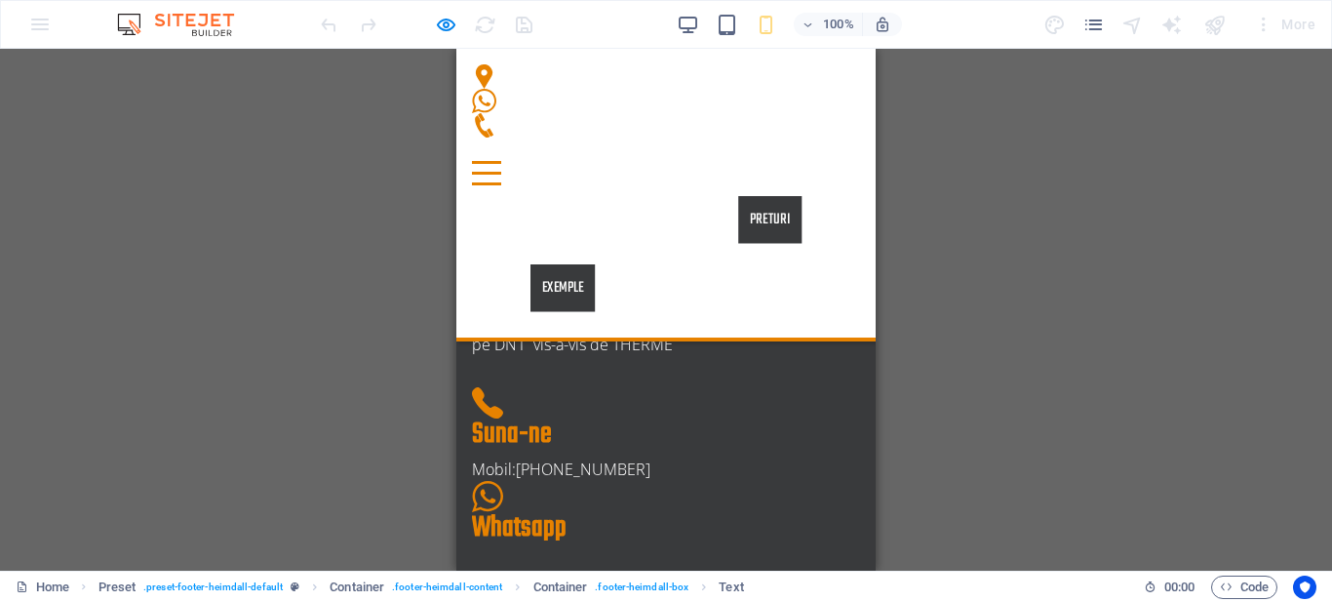
scroll to position [2641, 0]
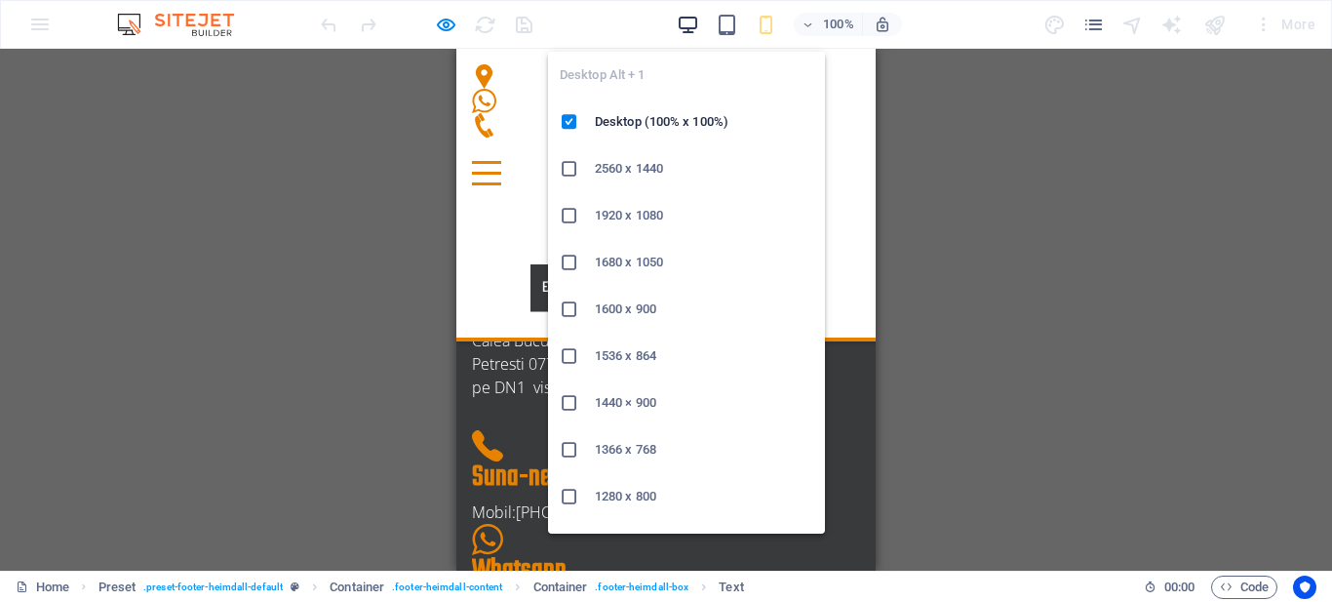
click at [47, 568] on icon "button" at bounding box center [31, 583] width 31 height 31
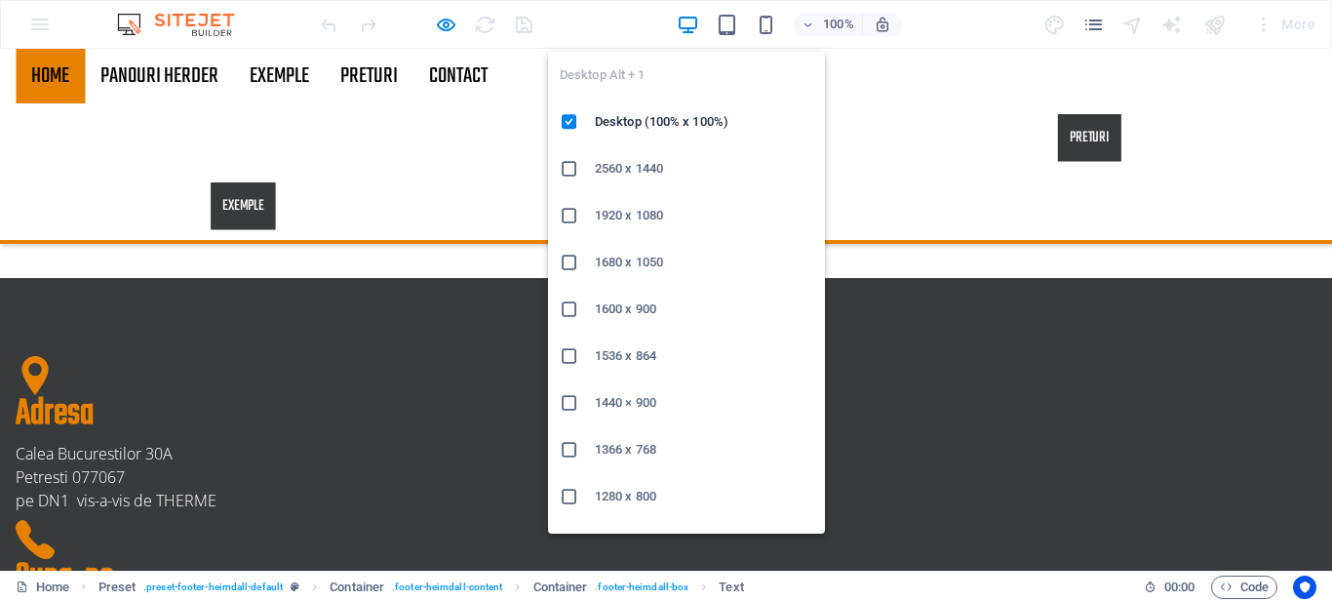
scroll to position [2111, 0]
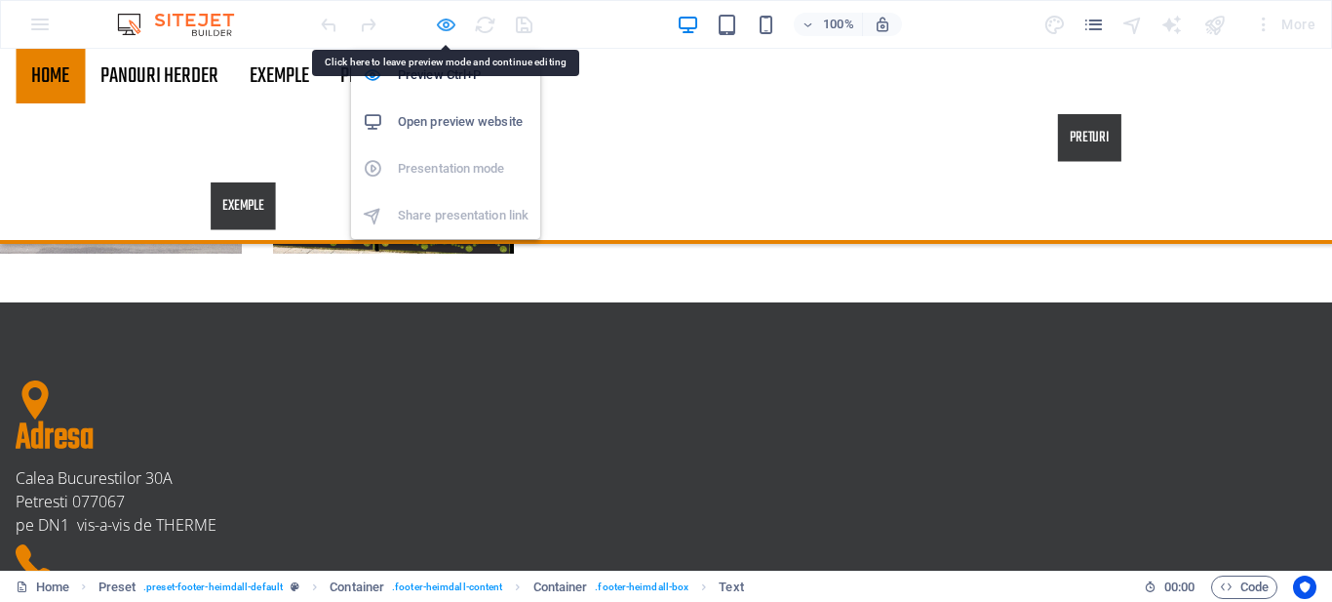
drag, startPoint x: 870, startPoint y: 258, endPoint x: 440, endPoint y: 26, distance: 488.6
click at [440, 534] on icon "button" at bounding box center [484, 553] width 936 height 39
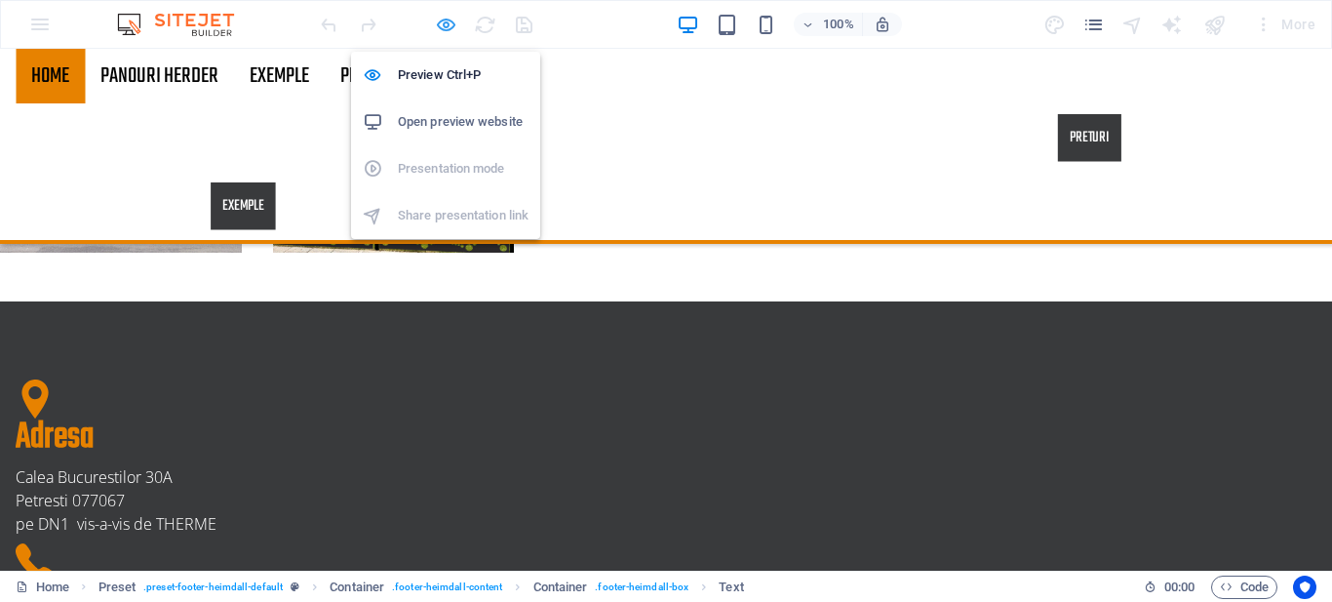
click at [440, 533] on icon "button" at bounding box center [484, 552] width 936 height 39
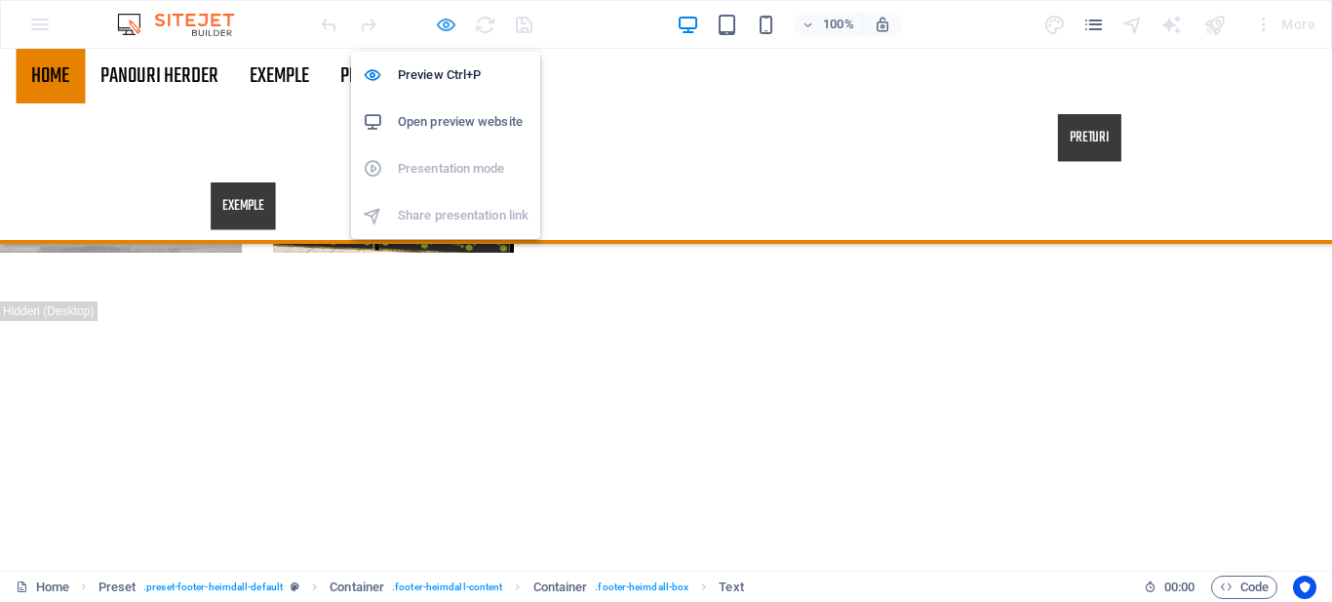
scroll to position [2849, 0]
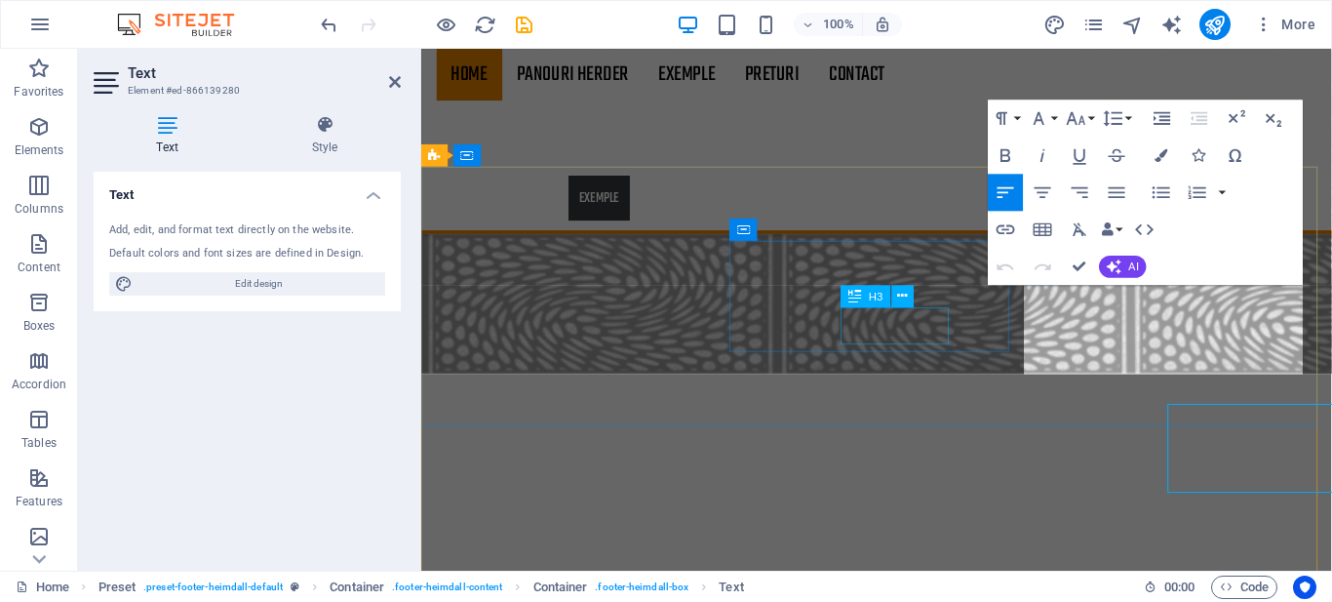
scroll to position [2724, 0]
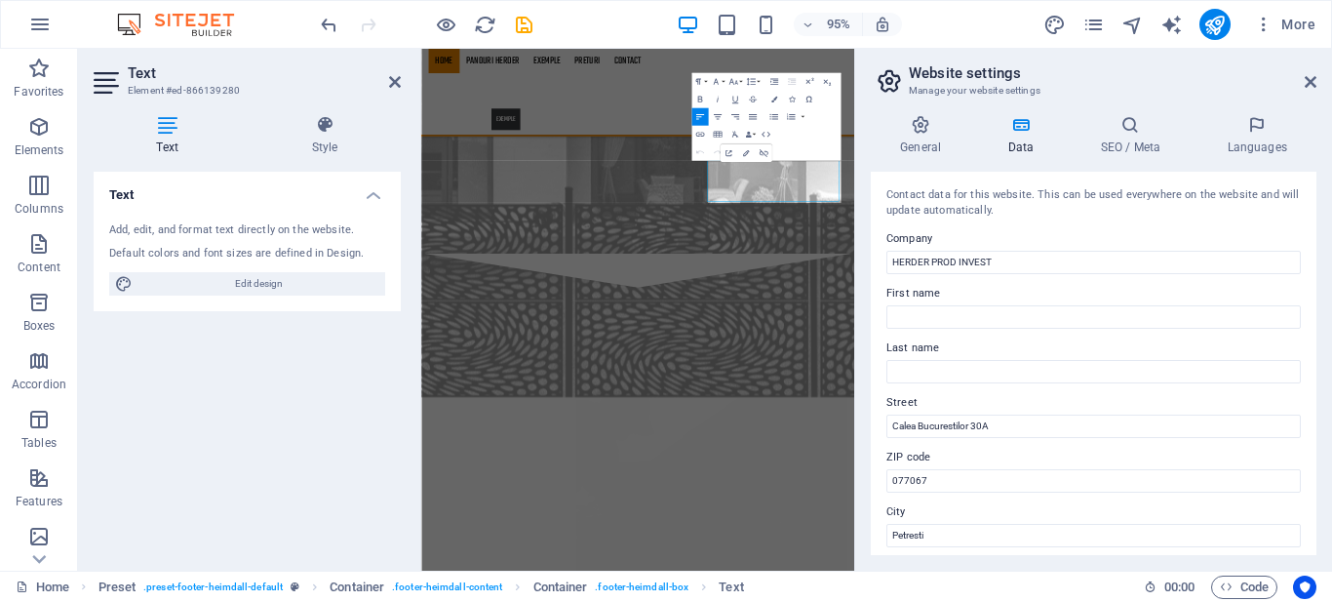
scroll to position [2727, 0]
click at [393, 83] on icon at bounding box center [395, 82] width 12 height 16
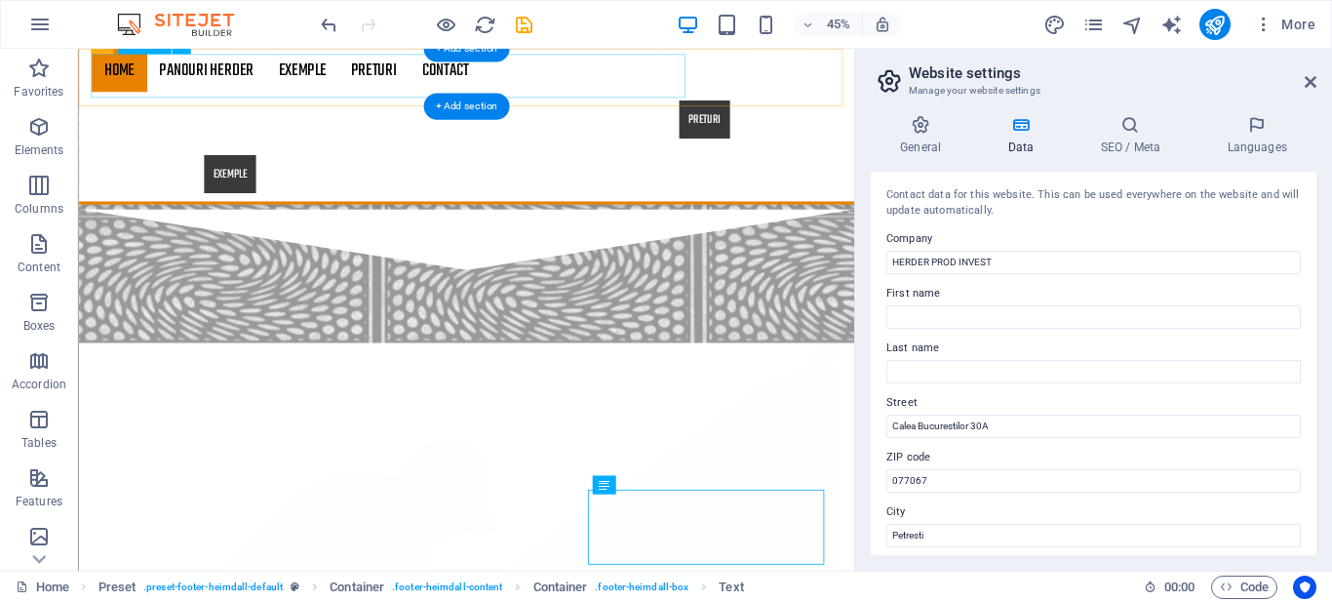
scroll to position [2425, 0]
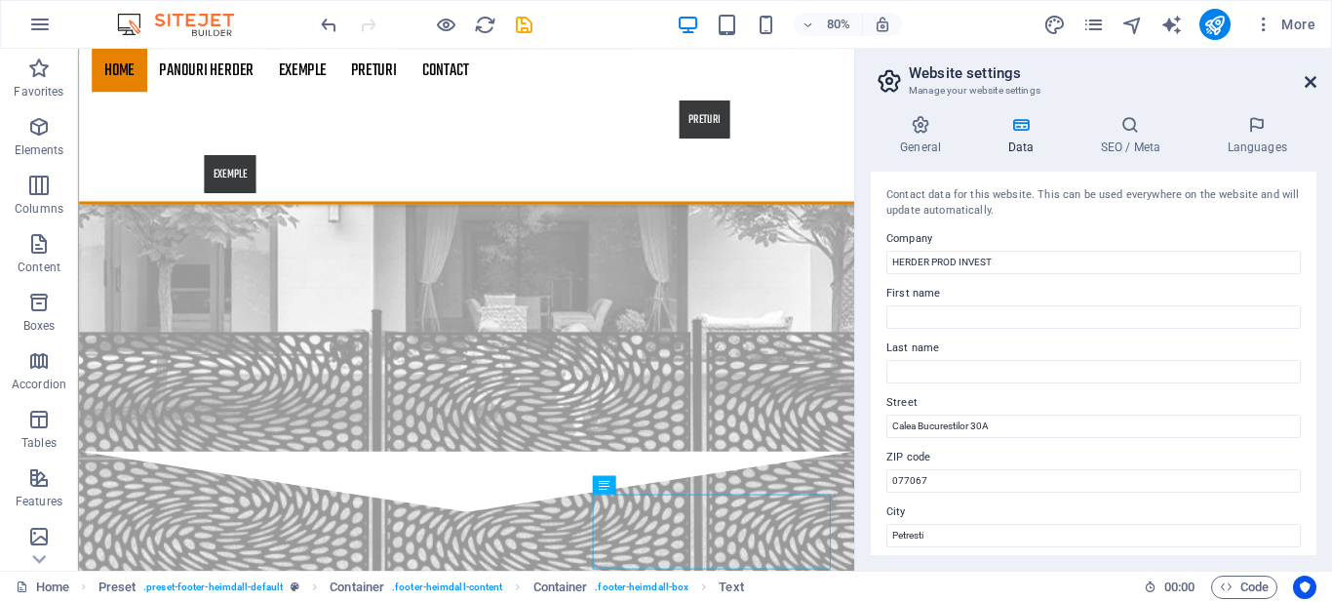
click at [1312, 79] on icon at bounding box center [1311, 82] width 12 height 16
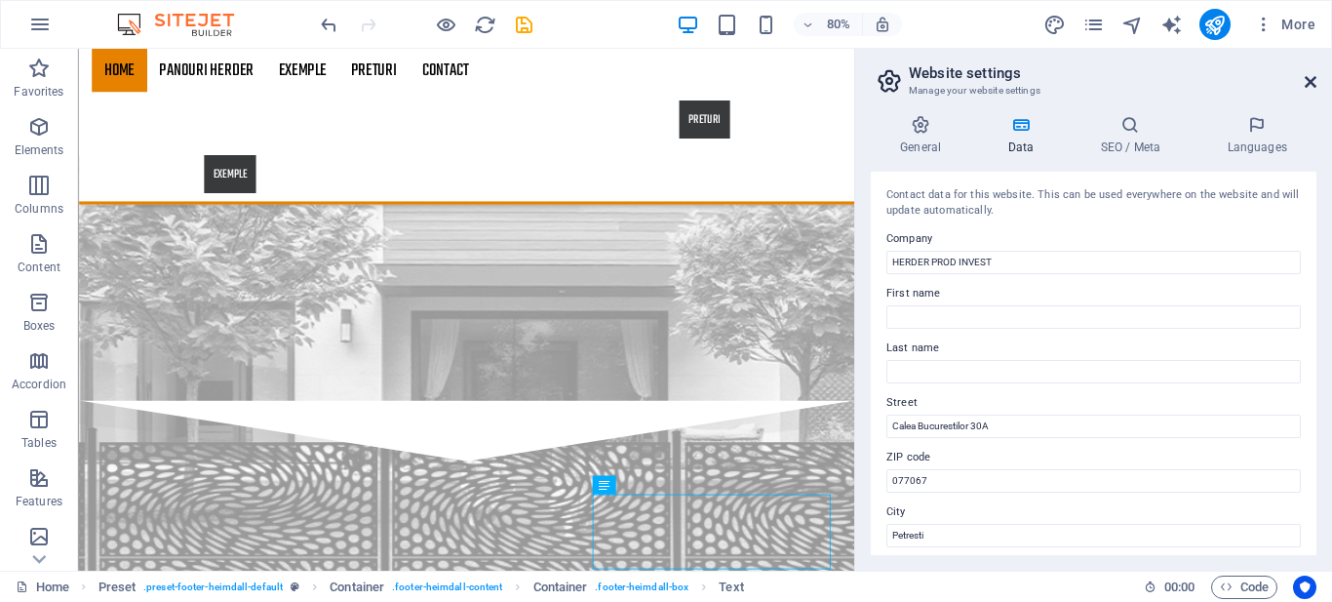
scroll to position [2884, 0]
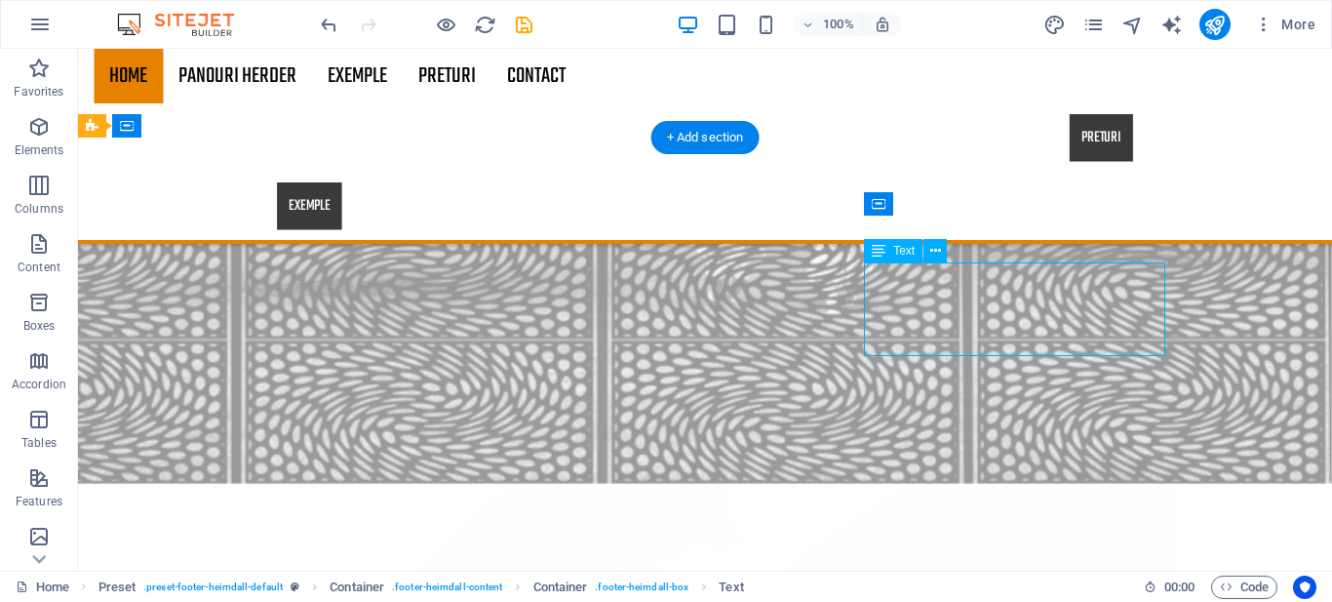
drag, startPoint x: 973, startPoint y: 271, endPoint x: 879, endPoint y: 273, distance: 93.6
click at [934, 251] on icon at bounding box center [935, 251] width 11 height 20
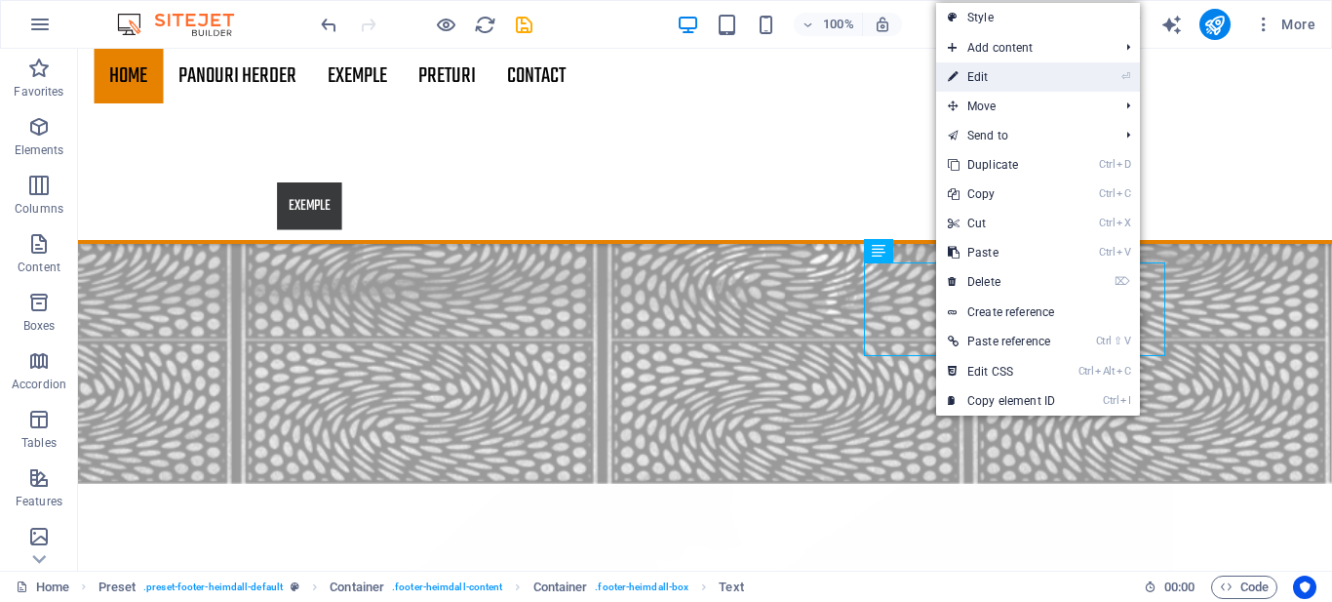
click at [984, 76] on link "⏎ Edit" at bounding box center [1001, 76] width 131 height 29
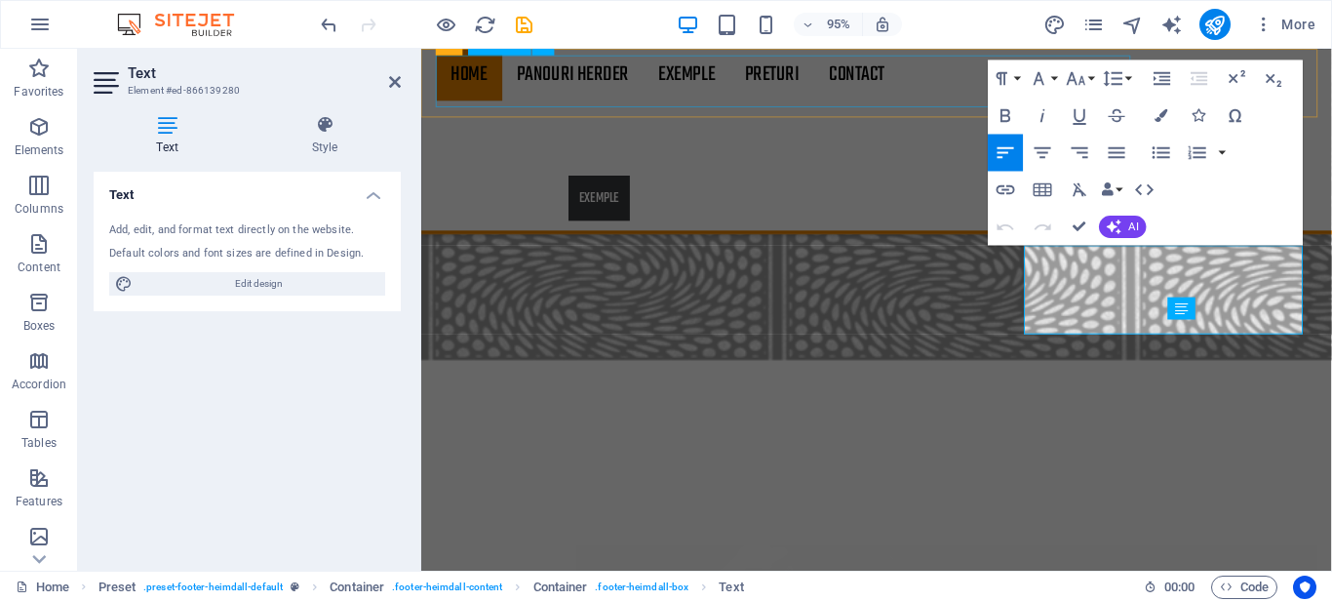
scroll to position [2766, 0]
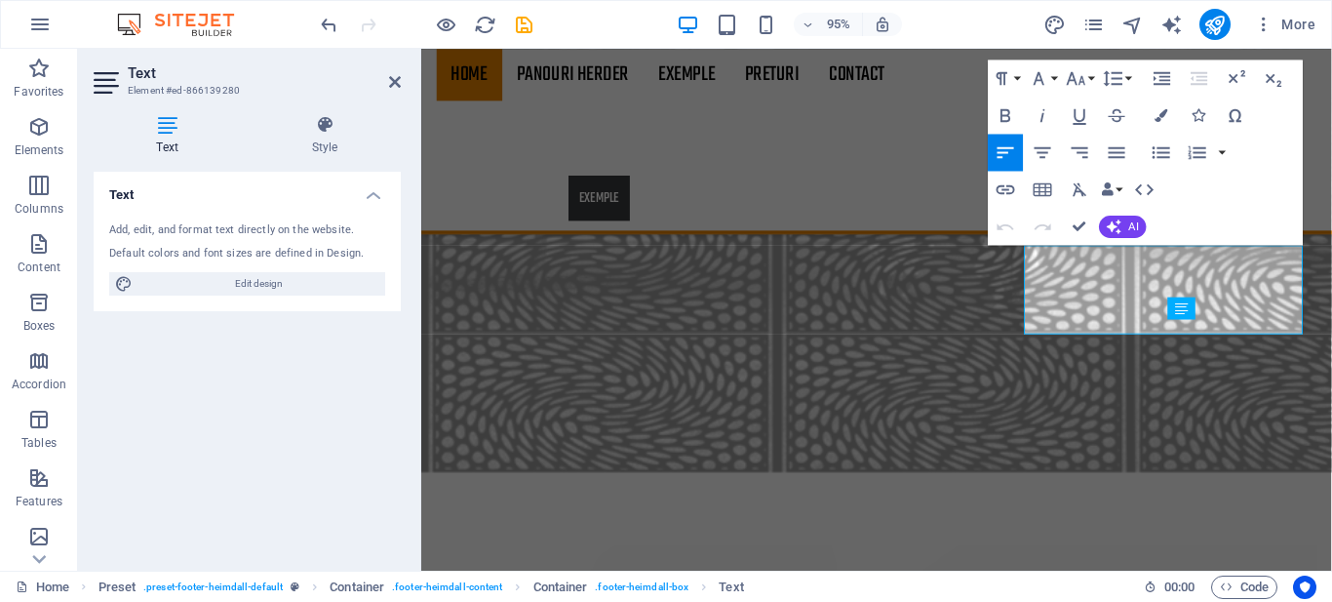
click at [150, 135] on h4 "Text" at bounding box center [171, 135] width 155 height 41
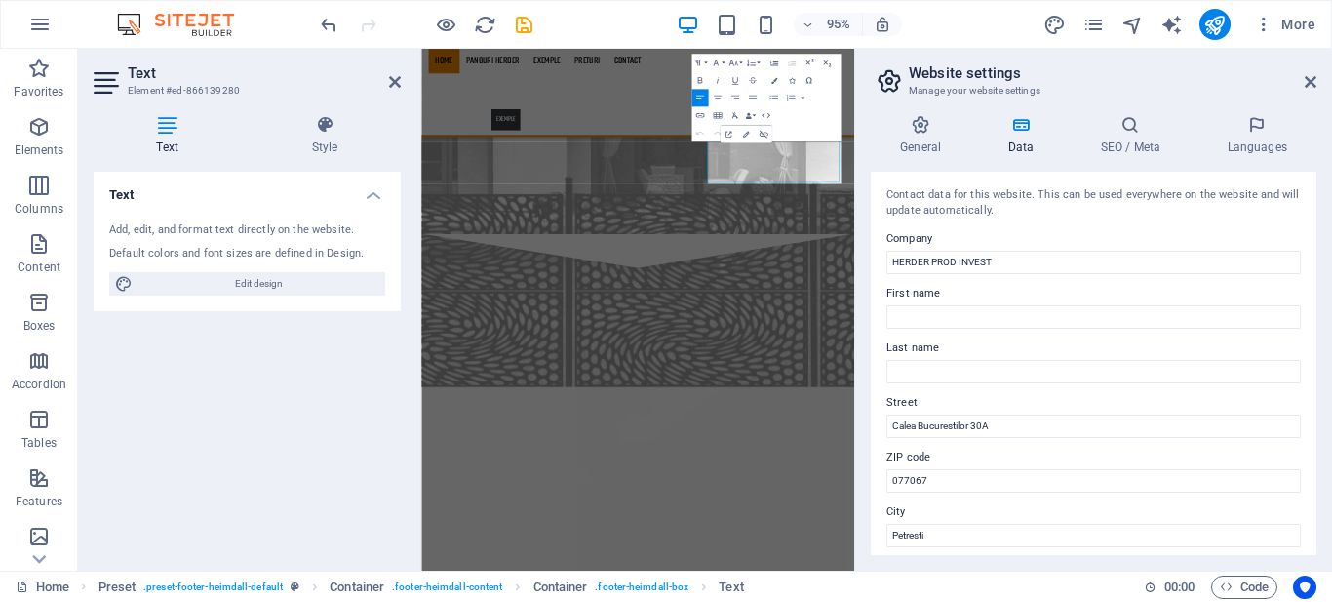
scroll to position [2769, 0]
click at [1310, 89] on icon at bounding box center [1311, 82] width 12 height 16
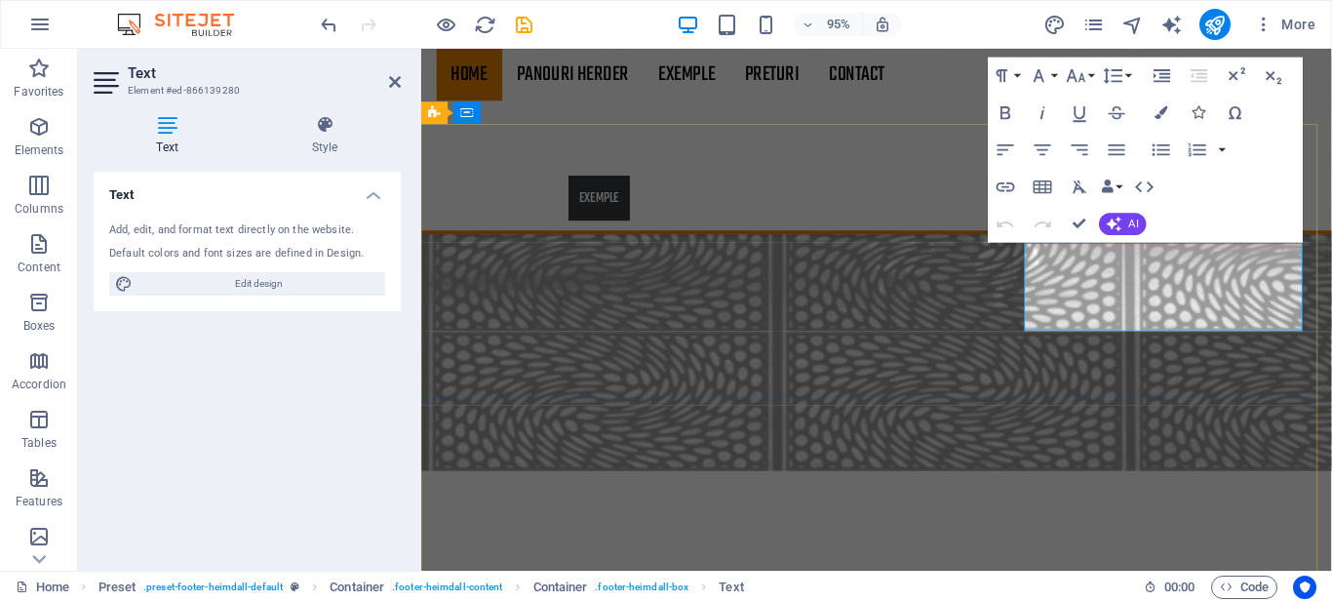
click at [1002, 183] on icon "button" at bounding box center [1005, 187] width 19 height 10
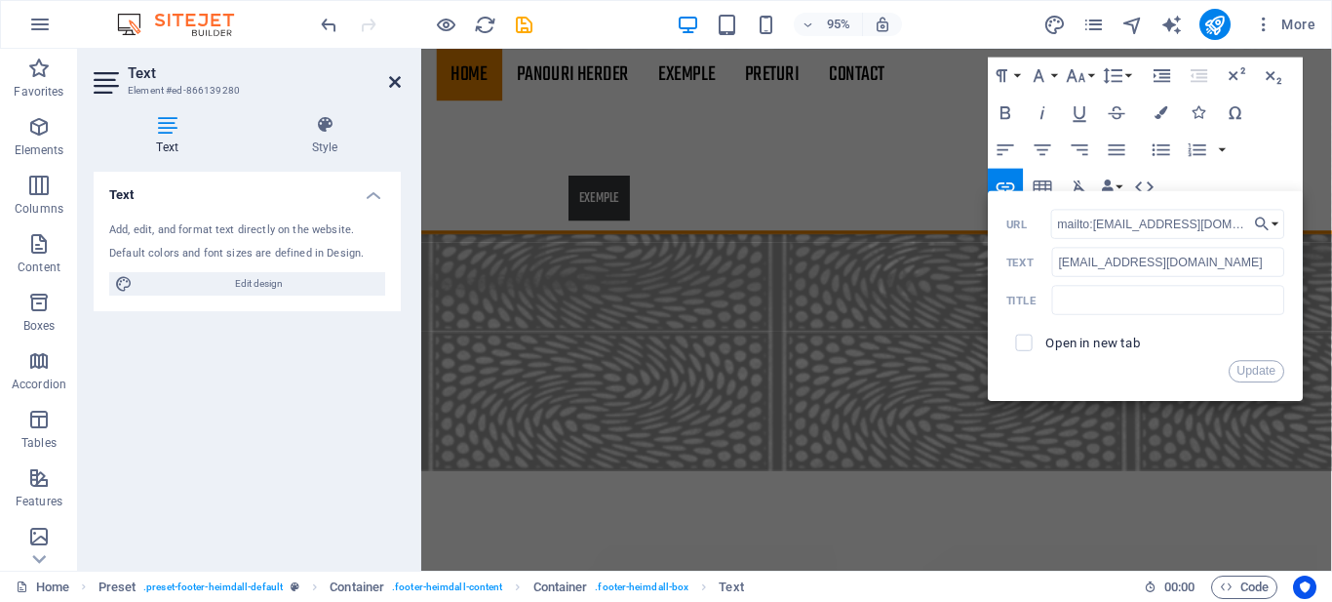
click at [396, 81] on icon at bounding box center [395, 82] width 12 height 16
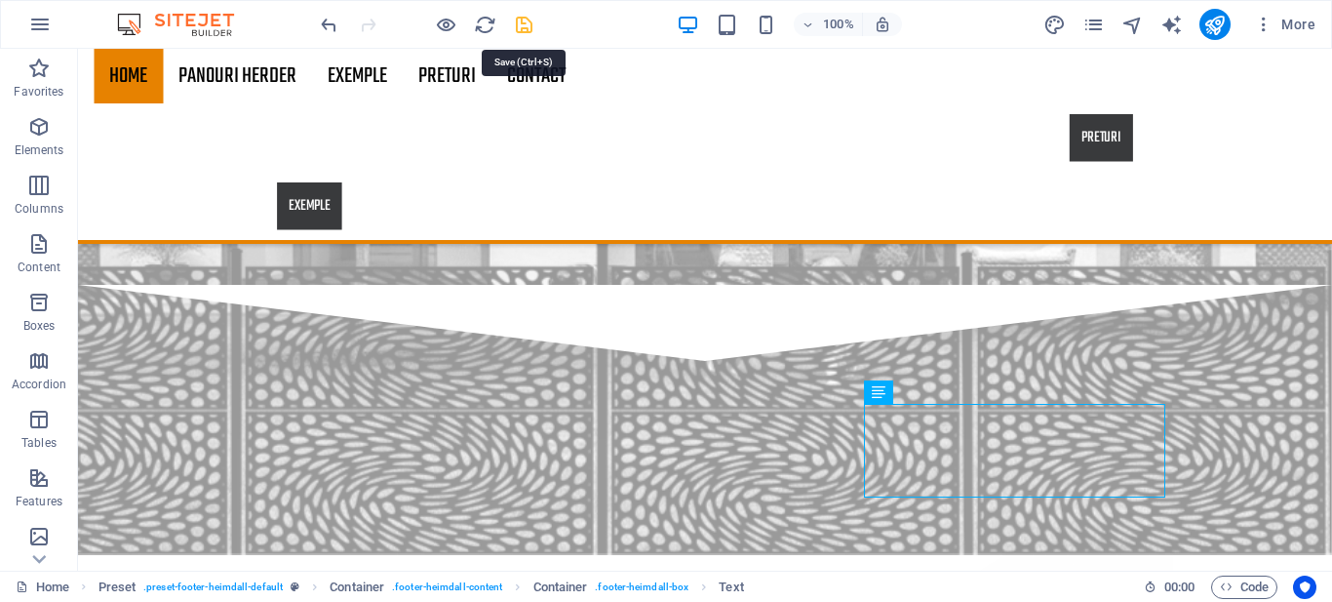
click at [0, 0] on icon "save" at bounding box center [0, 0] width 0 height 0
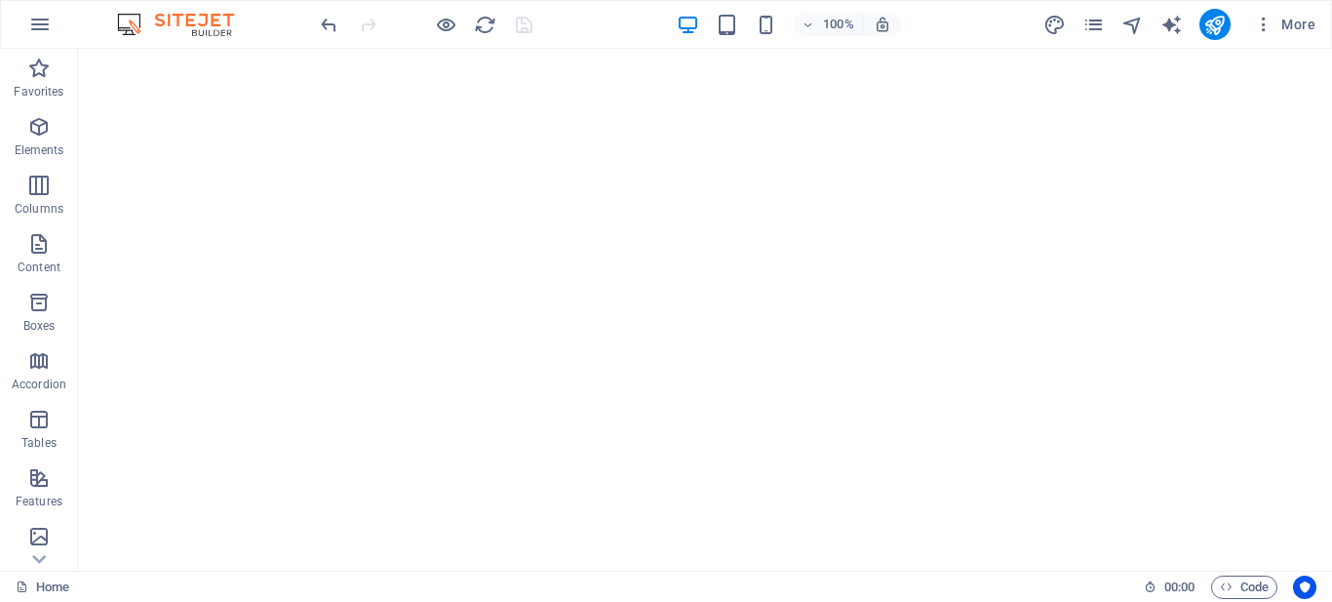
scroll to position [135, 0]
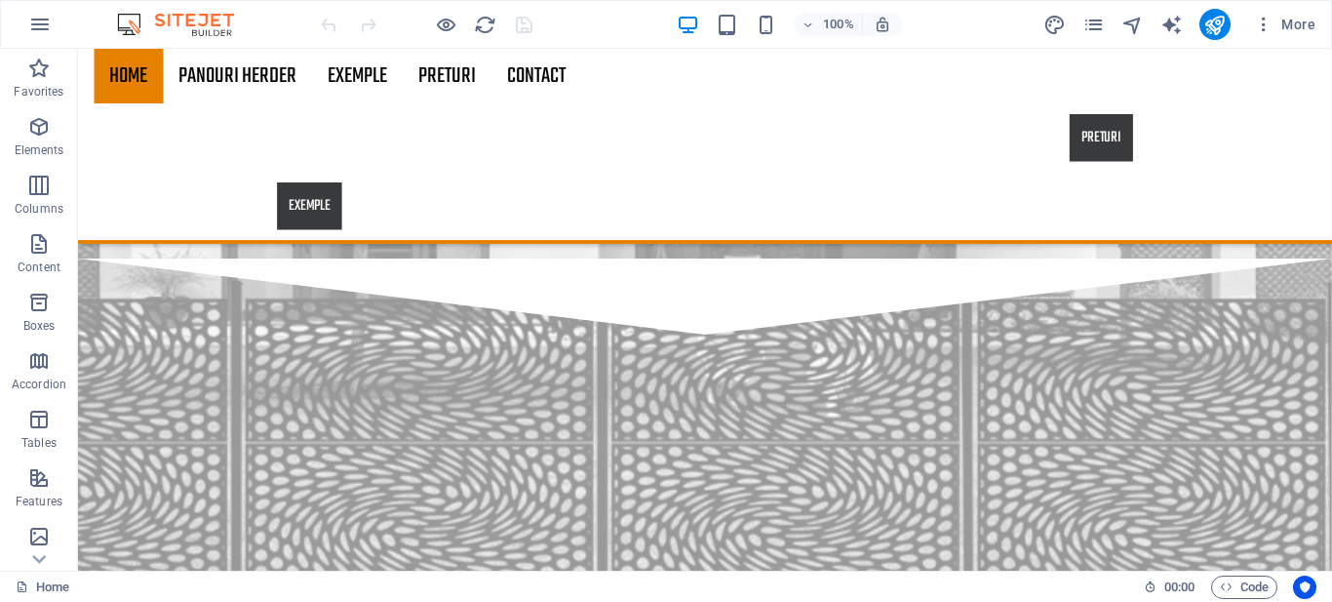
scroll to position [2788, 0]
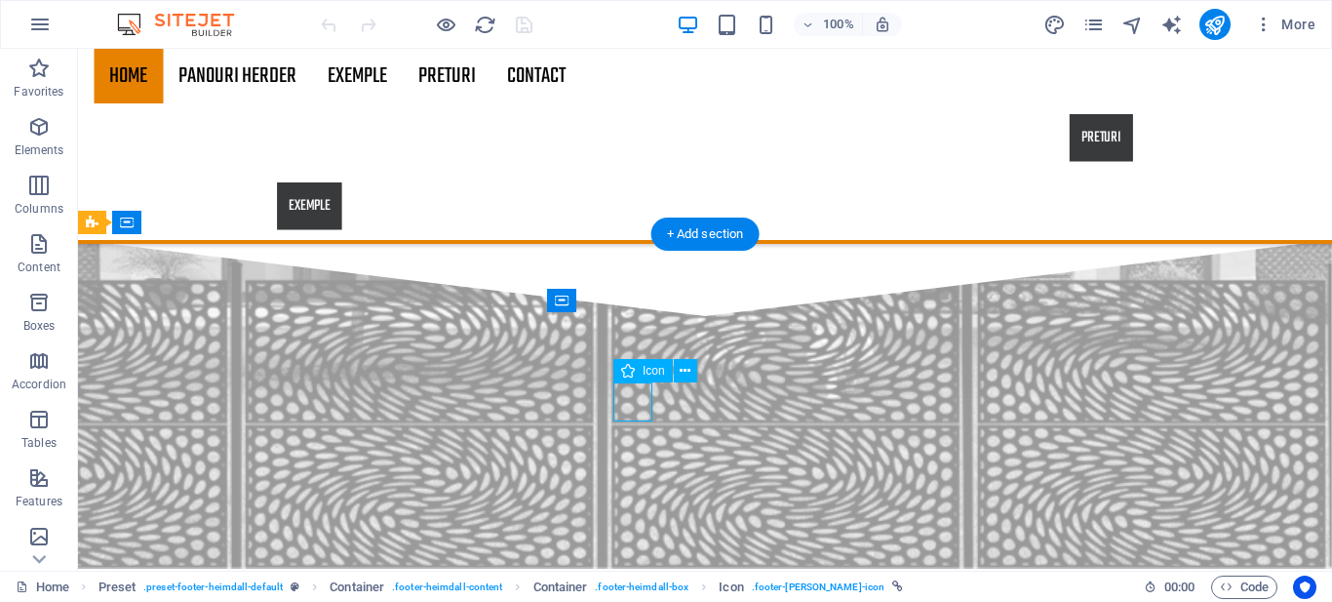
select select "xMidYMid"
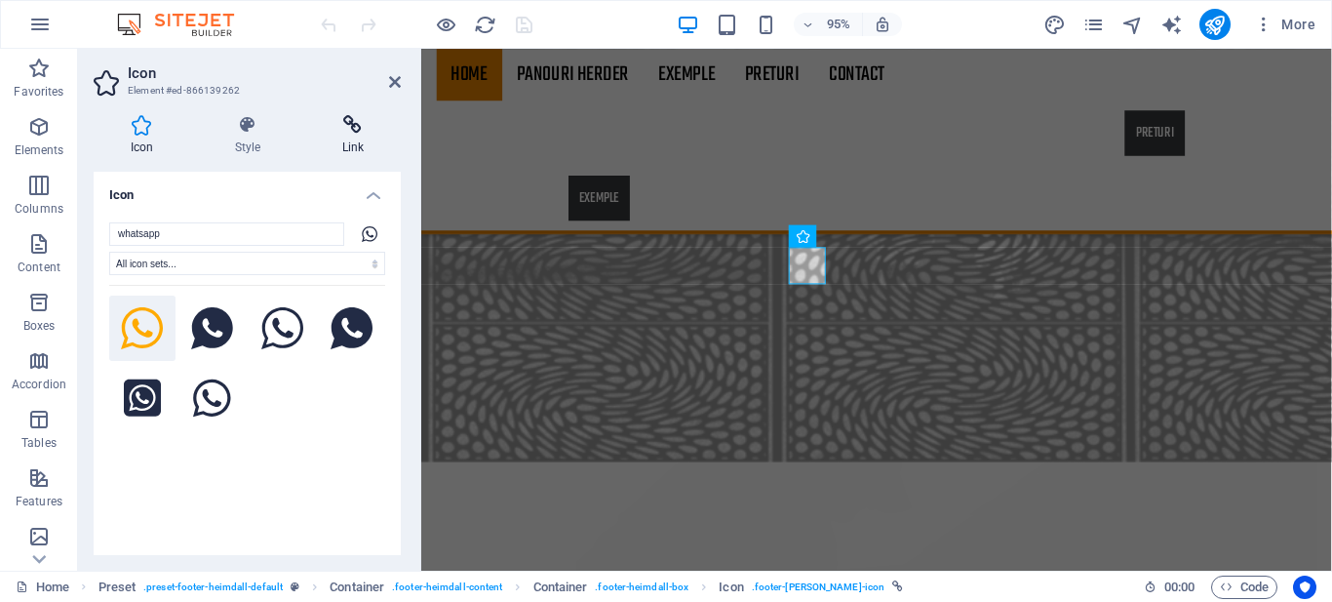
click at [348, 136] on h4 "Link" at bounding box center [353, 135] width 96 height 41
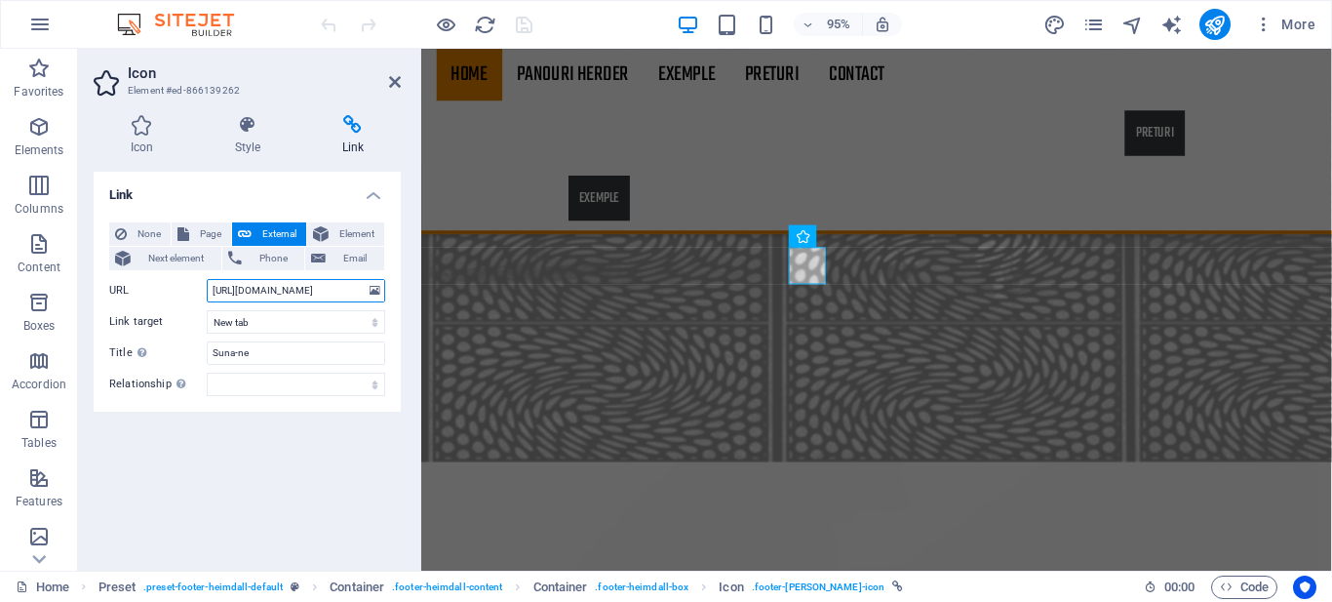
click at [322, 295] on input "[URL][DOMAIN_NAME]" at bounding box center [296, 290] width 178 height 23
type input "https://wa.link/herder"
click at [392, 77] on icon at bounding box center [395, 82] width 12 height 16
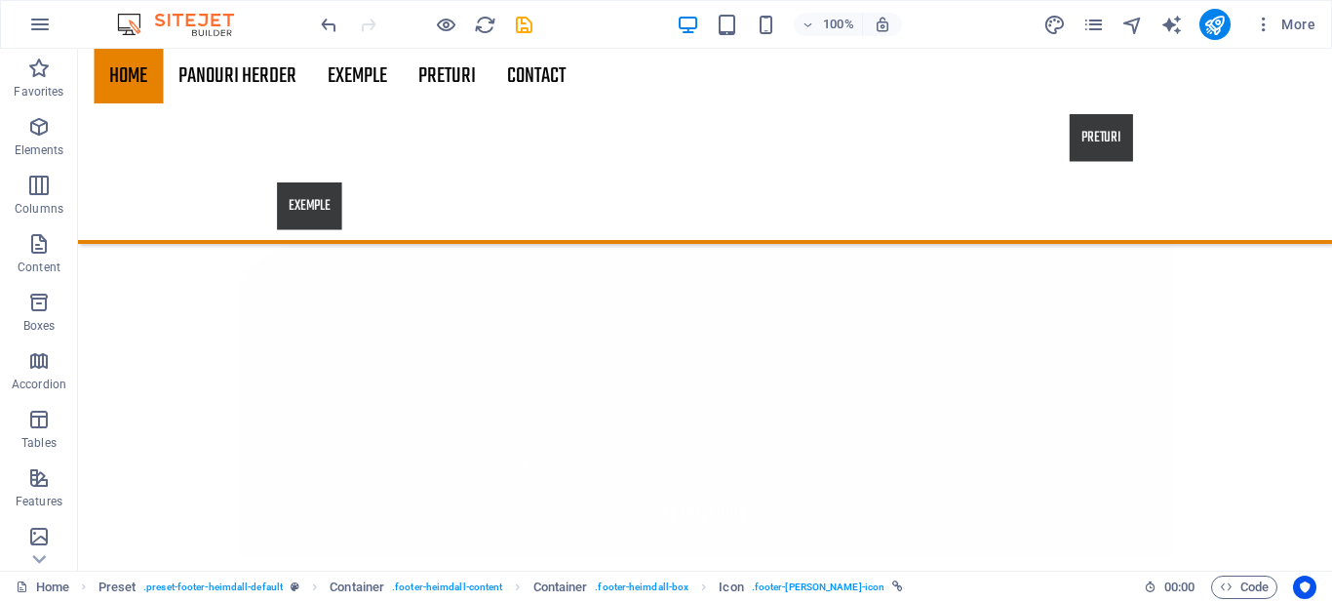
scroll to position [3522, 0]
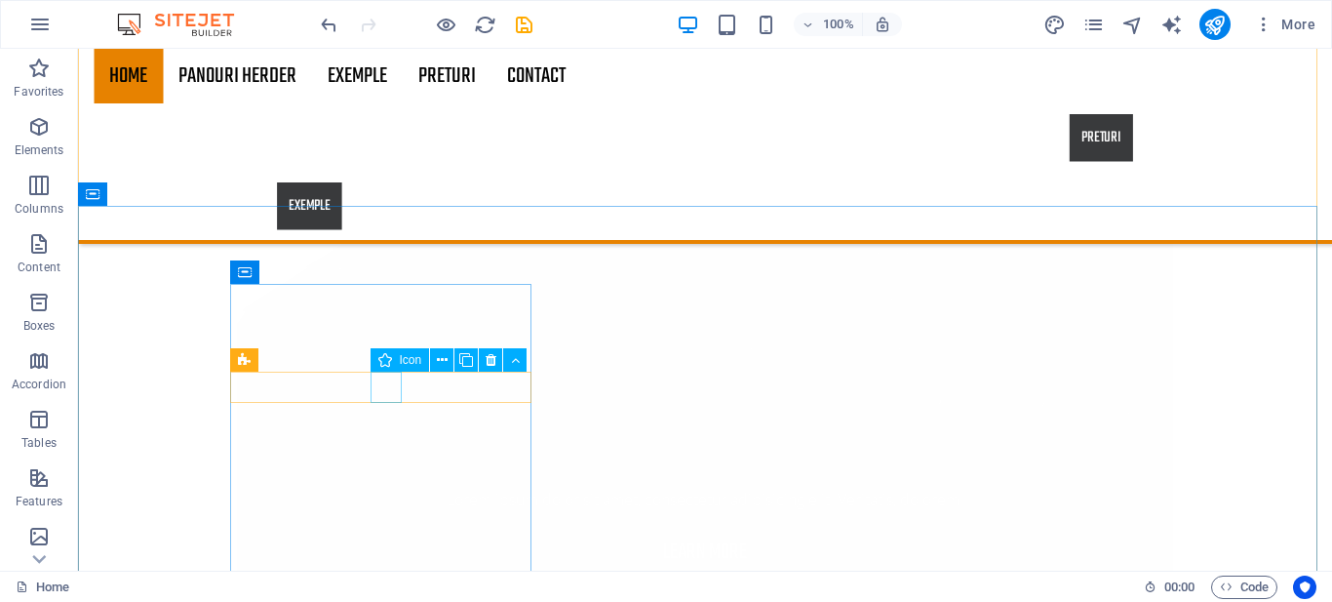
select select "xMidYMid"
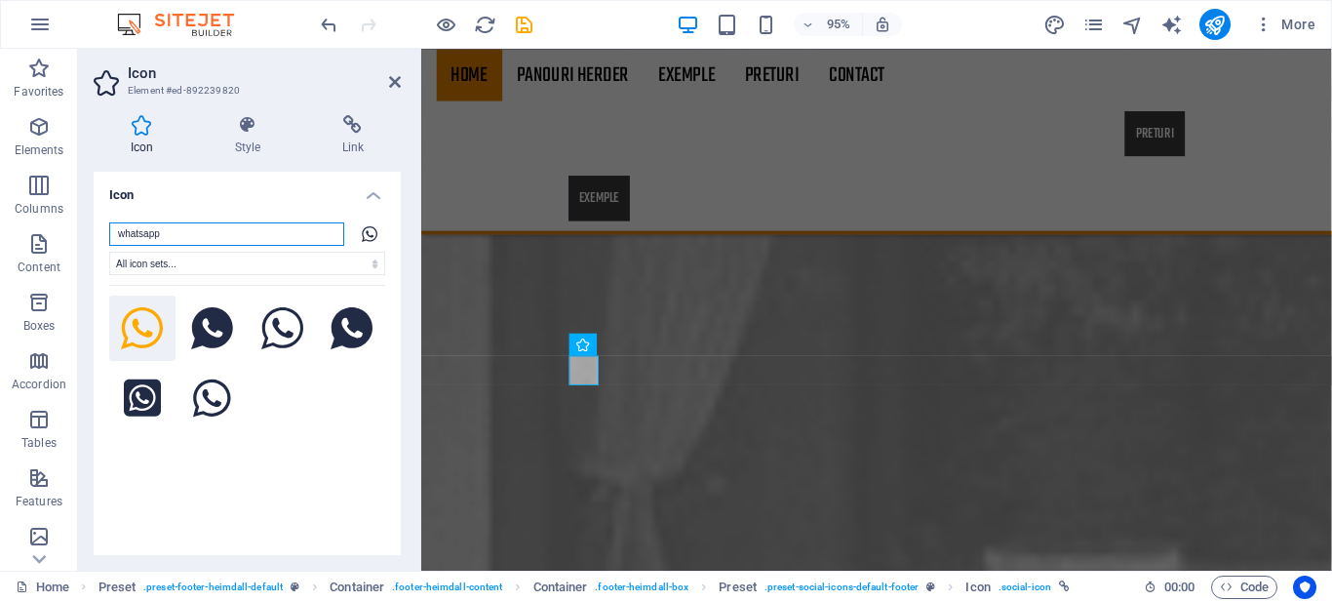
scroll to position [3397, 0]
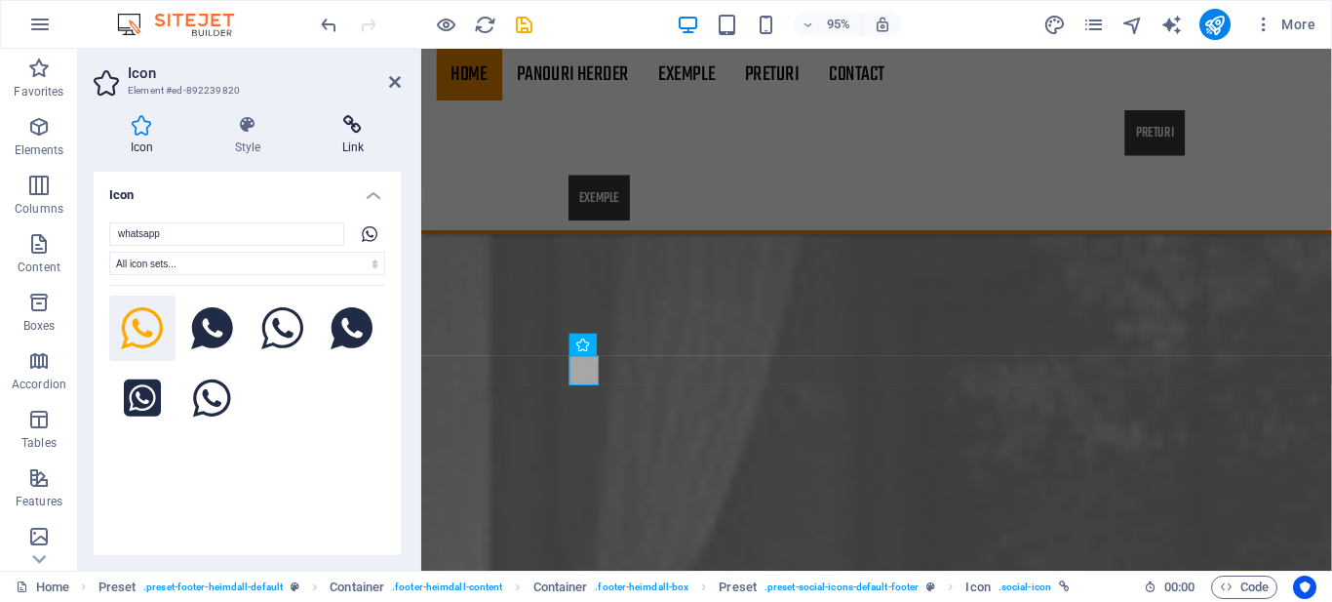
click at [341, 132] on icon at bounding box center [353, 125] width 96 height 20
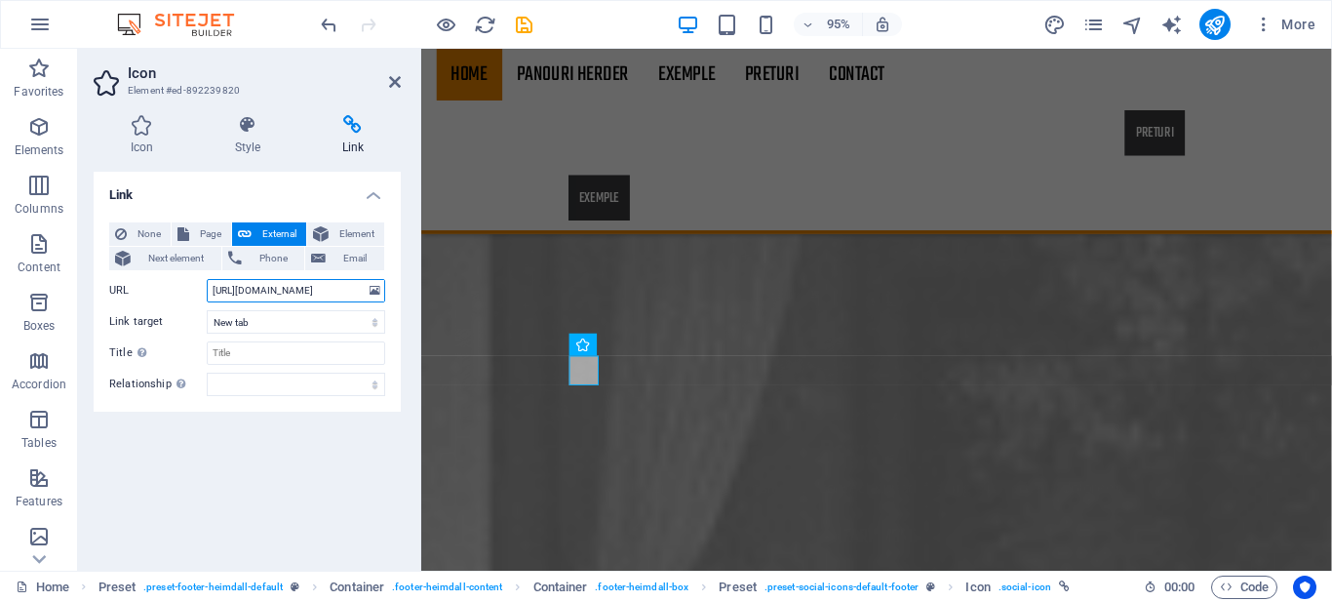
click at [302, 284] on input "[URL][DOMAIN_NAME]" at bounding box center [296, 290] width 178 height 23
type input "https://wa.link/herder"
click at [389, 74] on icon at bounding box center [395, 82] width 12 height 16
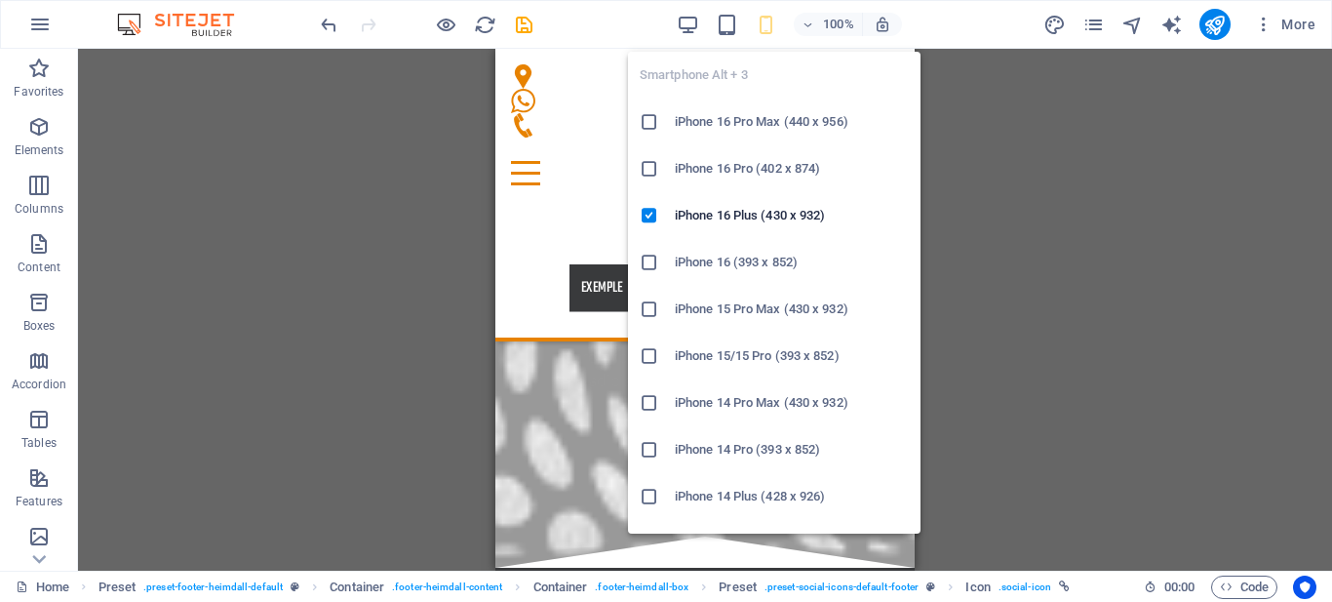
scroll to position [5061, 0]
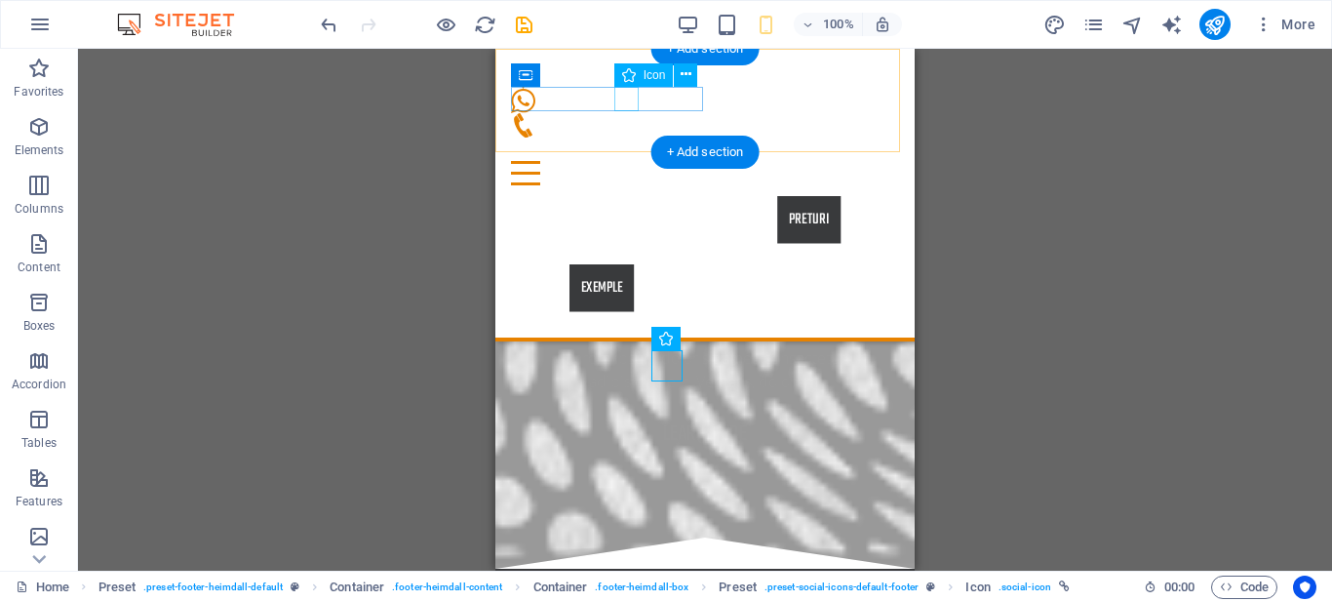
click at [627, 97] on figure at bounding box center [697, 101] width 372 height 24
select select "xMidYMid"
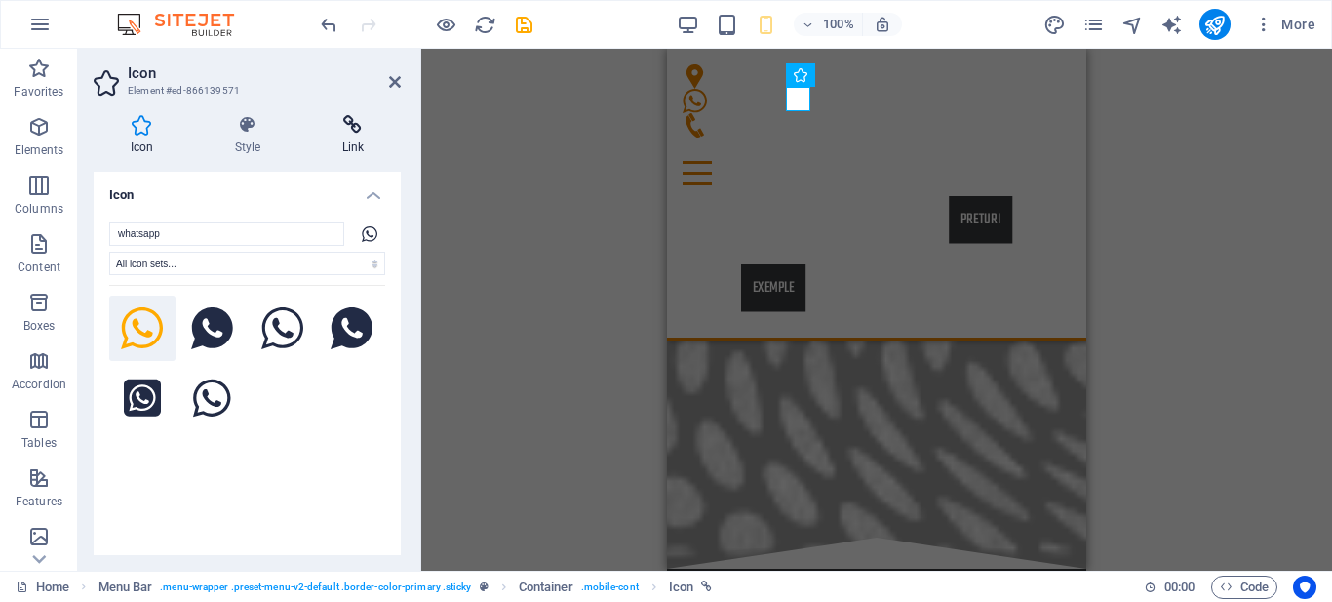
click at [352, 130] on icon at bounding box center [353, 125] width 96 height 20
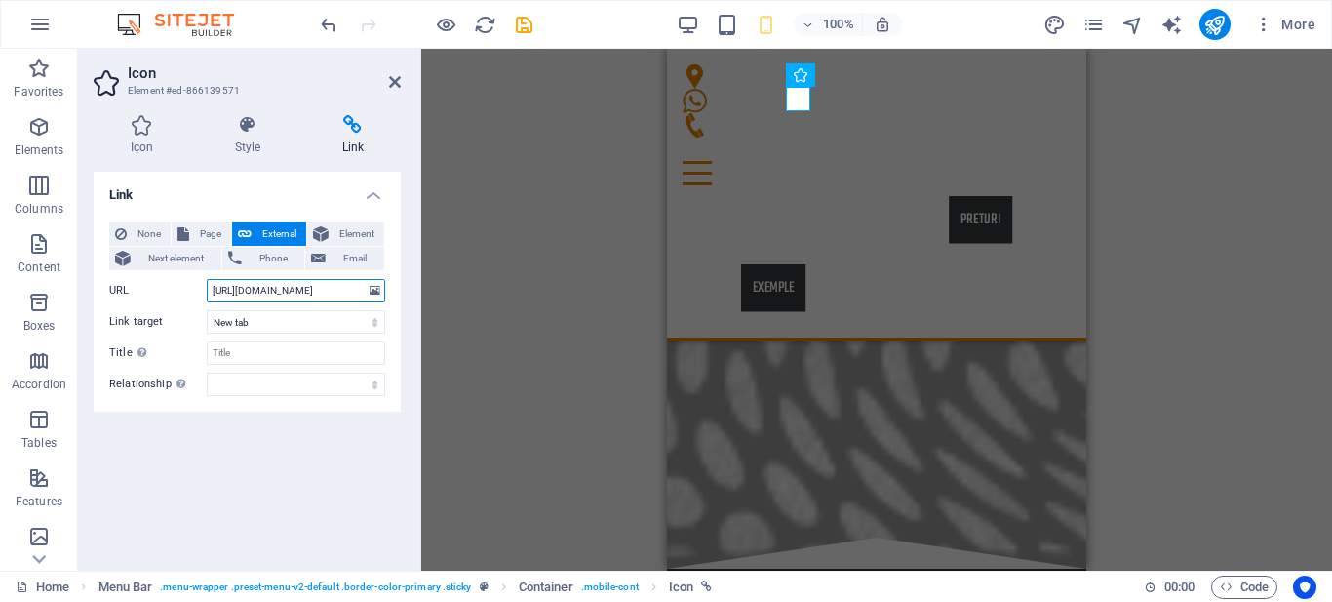
click at [322, 283] on input "[URL][DOMAIN_NAME]" at bounding box center [296, 290] width 178 height 23
type input "https://wa.link/herder"
click at [387, 83] on header "Icon Element #ed-866139571" at bounding box center [247, 74] width 307 height 51
click at [395, 85] on icon at bounding box center [395, 82] width 12 height 16
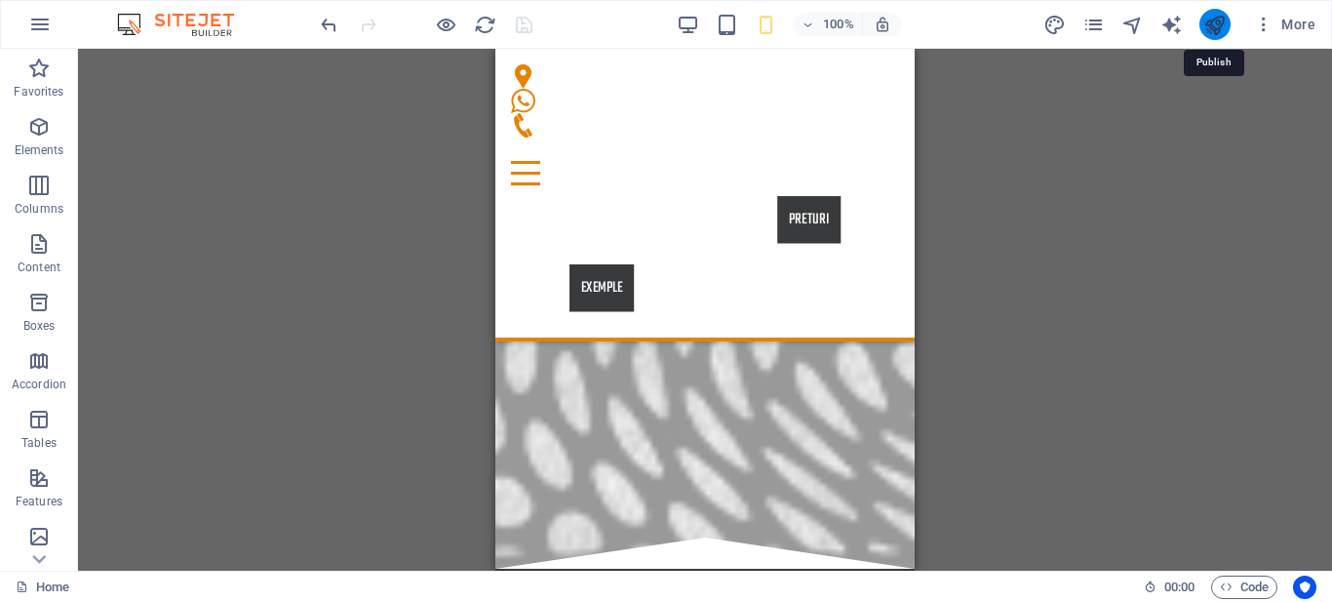
click at [1210, 26] on icon "publish" at bounding box center [1214, 25] width 22 height 22
